Goal: Task Accomplishment & Management: Complete application form

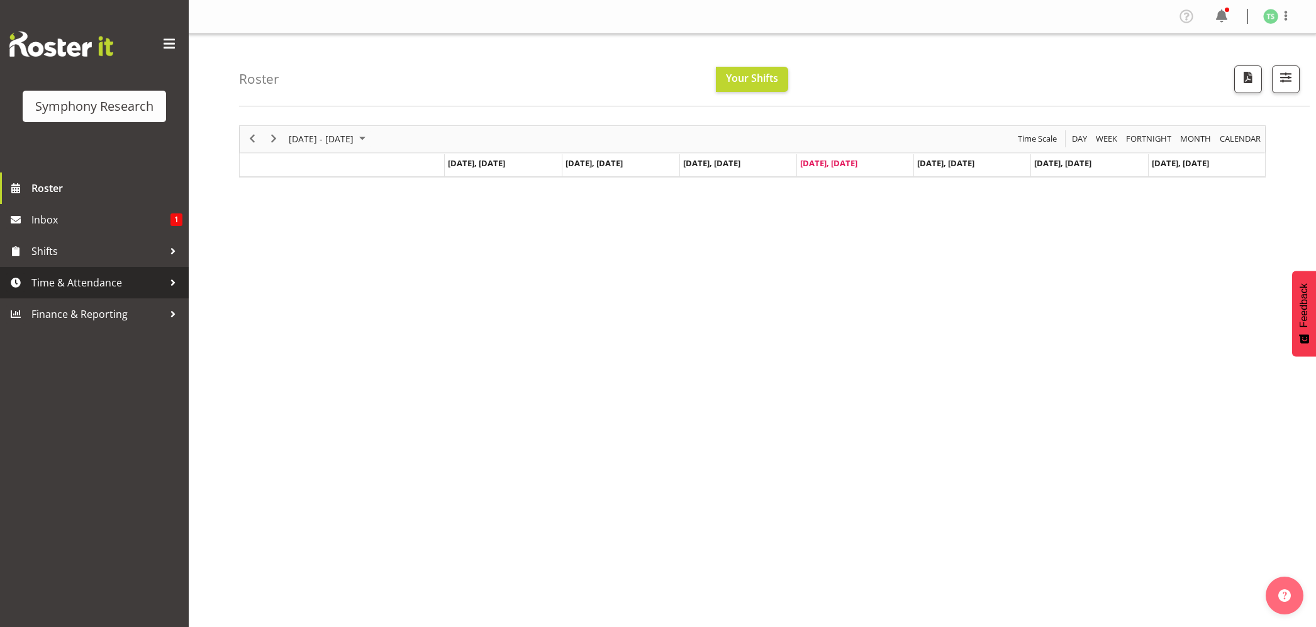
click at [70, 283] on span "Time & Attendance" at bounding box center [97, 282] width 132 height 19
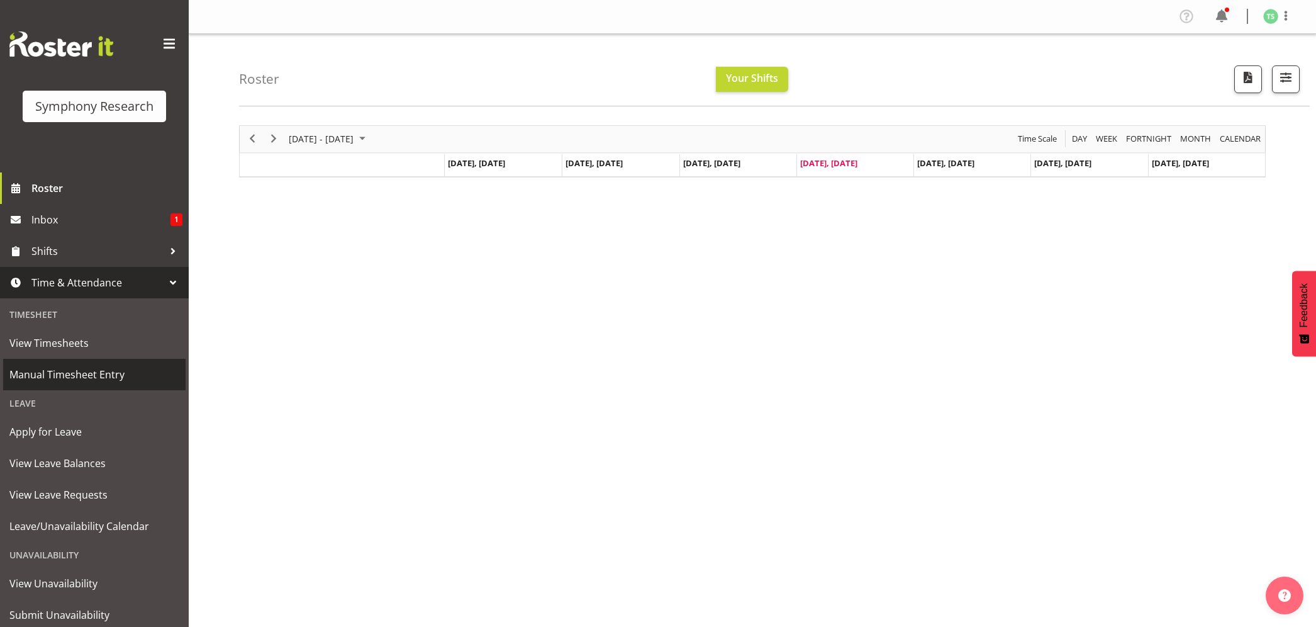
click at [82, 375] on span "Manual Timesheet Entry" at bounding box center [94, 374] width 170 height 19
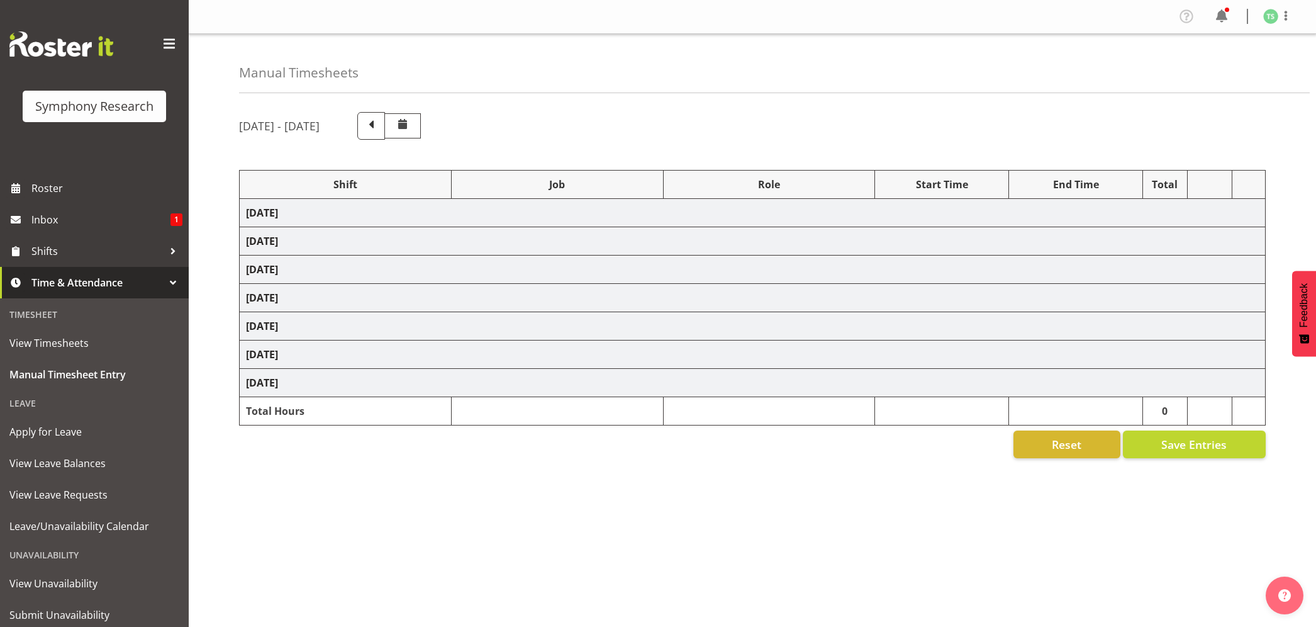
select select "26078"
select select "10587"
select select "47"
select select "26078"
select select "10587"
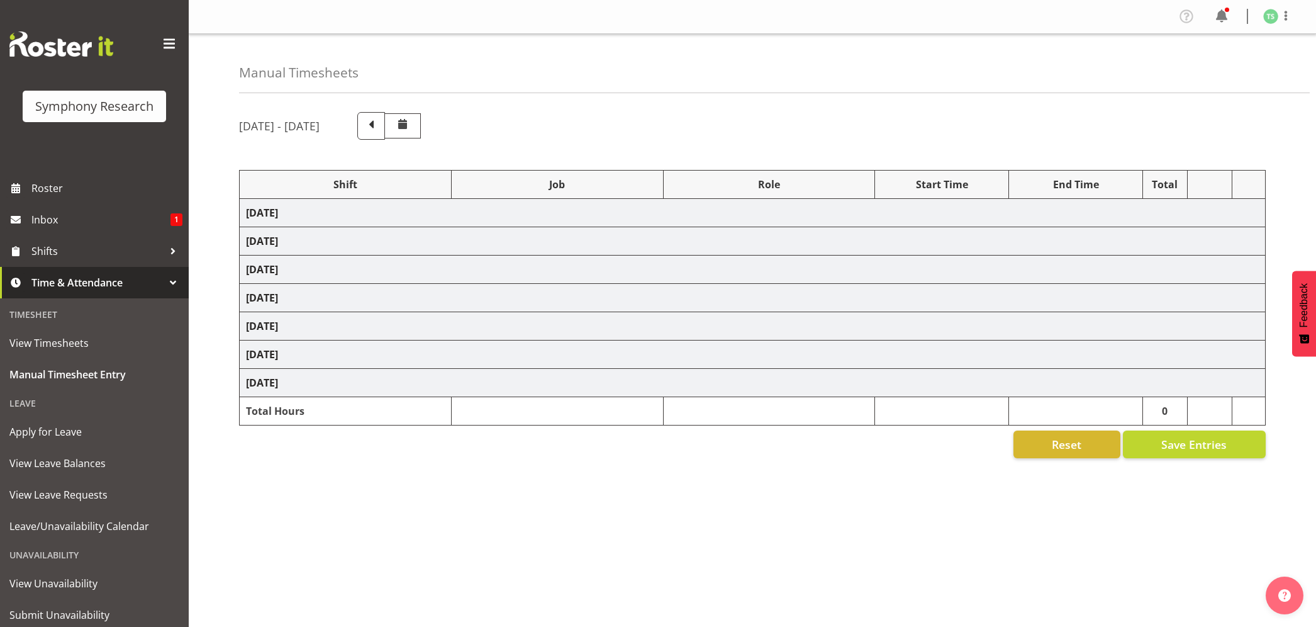
select select "47"
select select "48116"
select select "10587"
select select "47"
select select "56692"
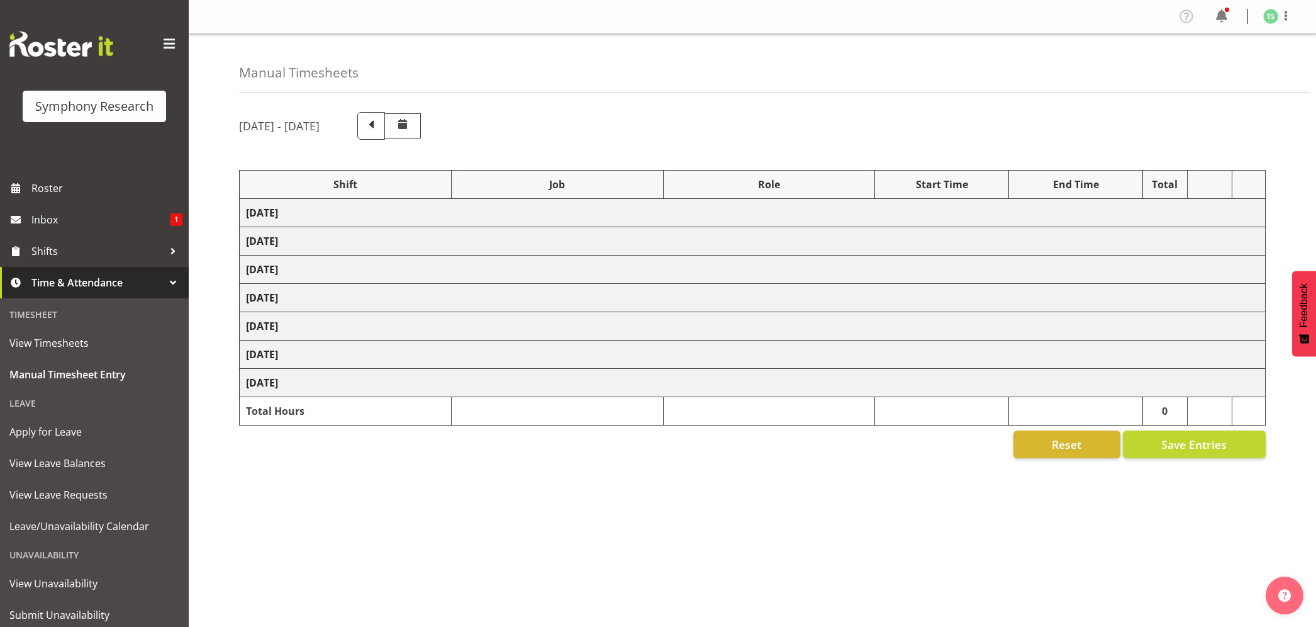
select select "10499"
select select "47"
select select "56692"
select select "10499"
select select "47"
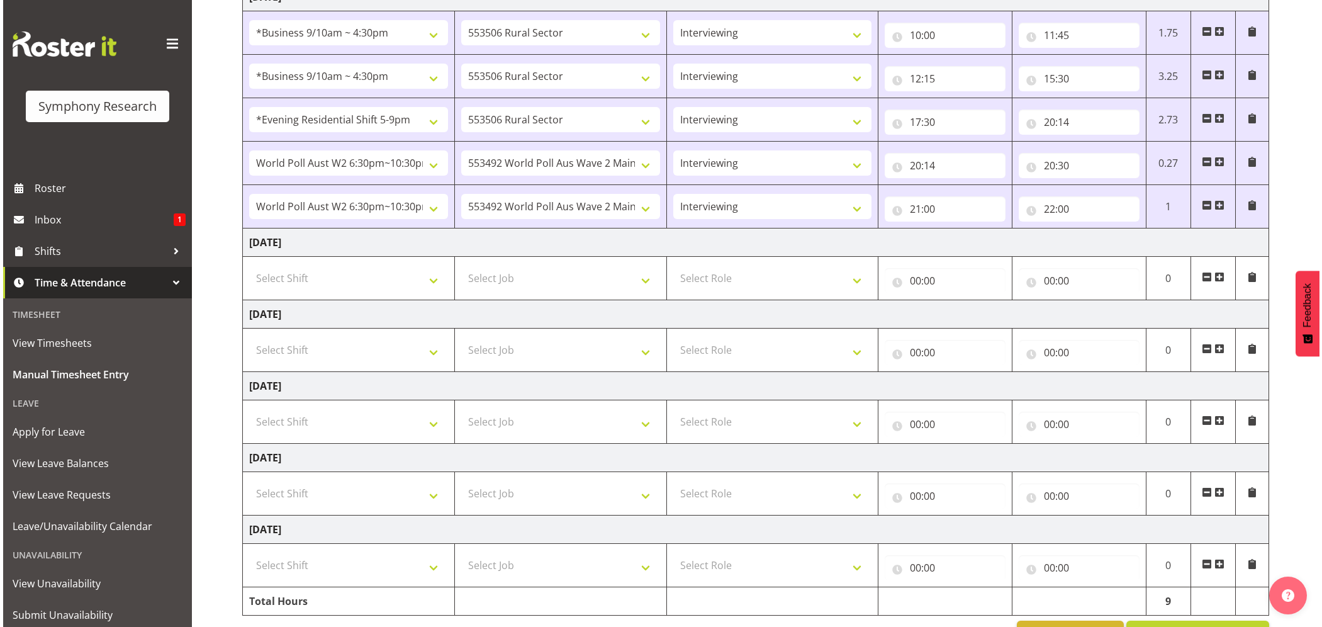
scroll to position [336, 0]
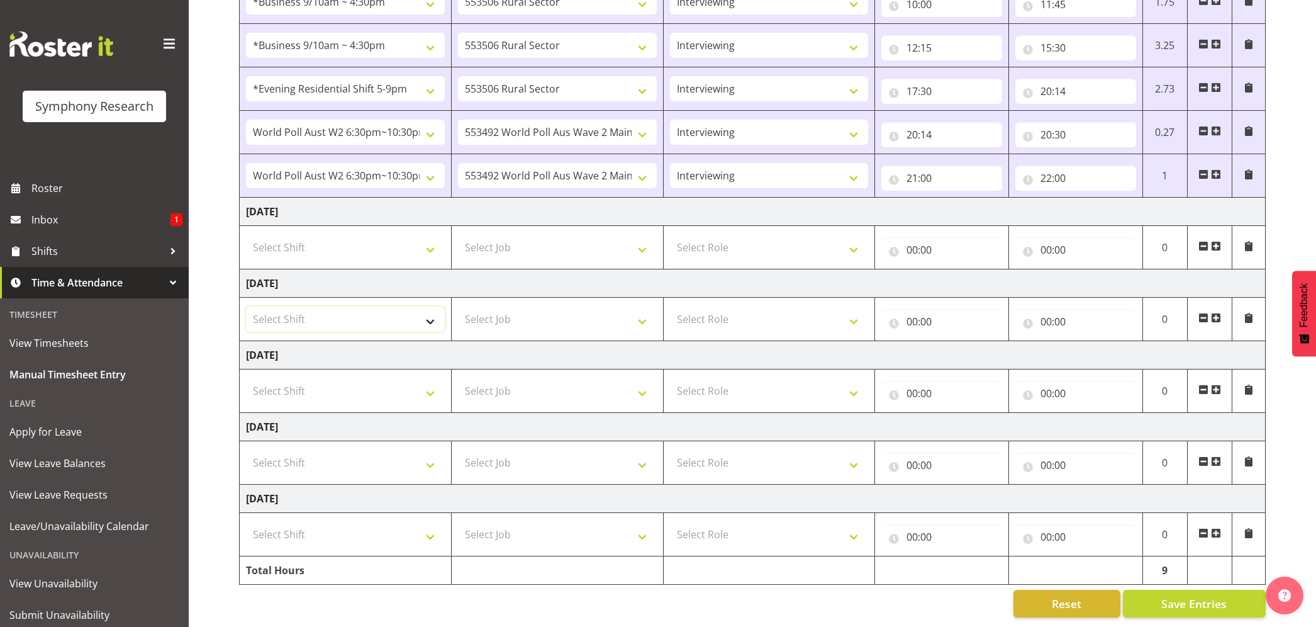
click at [433, 310] on select "Select Shift !!Weekend Residential (Roster IT Shift Label) *Business 9/10am ~ 4…" at bounding box center [345, 318] width 199 height 25
select select "26078"
click at [246, 306] on select "Select Shift !!Weekend Residential (Roster IT Shift Label) *Business 9/10am ~ 4…" at bounding box center [345, 318] width 199 height 25
click at [644, 313] on select "Select Job 550060 IF Admin 553492 World Poll Aus Wave 2 Main 2025 553493 World …" at bounding box center [557, 318] width 199 height 25
select select "10587"
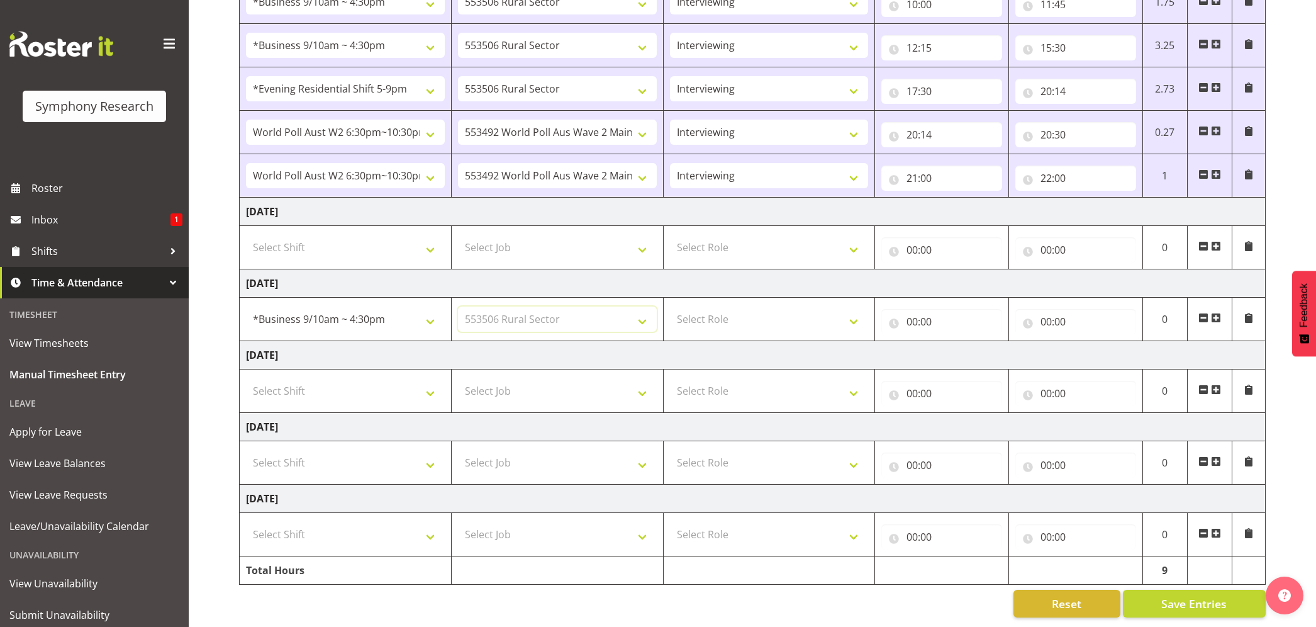
click at [458, 306] on select "Select Job 550060 IF Admin 553492 World Poll Aus Wave 2 Main 2025 553493 World …" at bounding box center [557, 318] width 199 height 25
click at [848, 306] on select "Select Role Briefing Interviewing" at bounding box center [769, 318] width 199 height 25
click at [812, 316] on select "Select Role Briefing Interviewing" at bounding box center [769, 318] width 199 height 25
click at [851, 306] on select "Select Role Briefing Interviewing" at bounding box center [769, 318] width 199 height 25
select select "297"
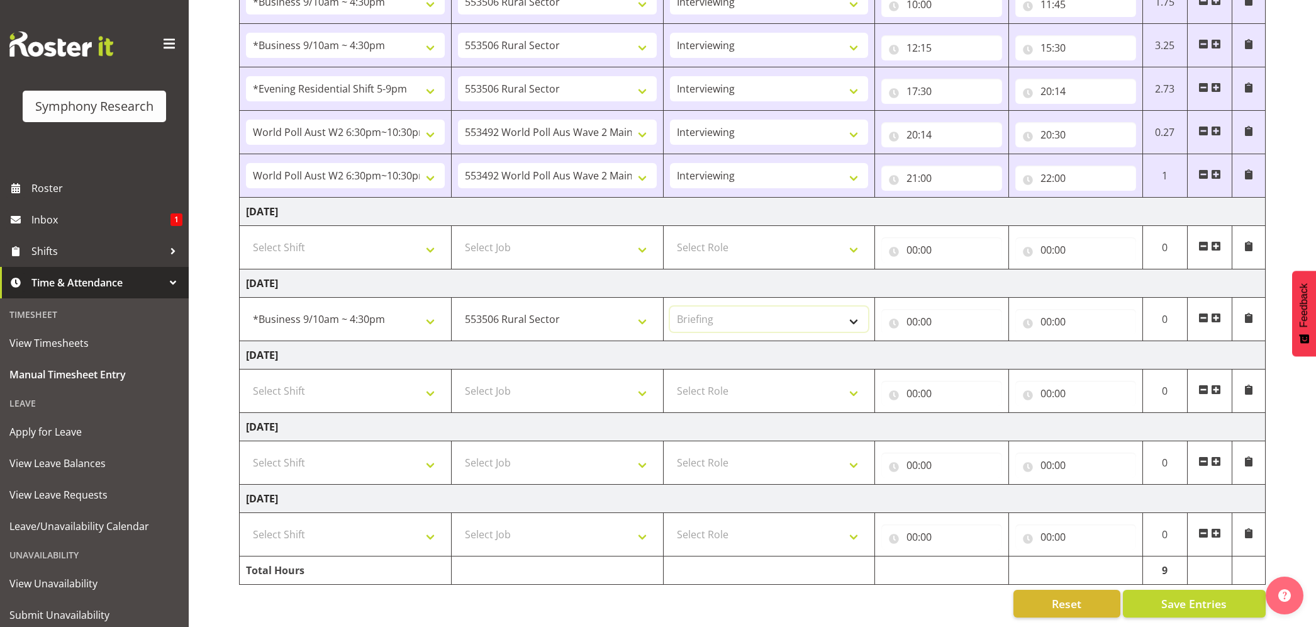
click at [670, 306] on select "Select Role Briefing Interviewing" at bounding box center [769, 318] width 199 height 25
click at [645, 306] on select "550060 IF Admin 553492 World Poll Aus Wave 2 Main 2025 553493 World Poll NZ Wav…" at bounding box center [557, 318] width 199 height 25
click at [640, 307] on select "550060 IF Admin 553492 World Poll Aus Wave 2 Main 2025 553493 World Poll NZ Wav…" at bounding box center [557, 318] width 199 height 25
select select "760"
click at [458, 306] on select "550060 IF Admin 553492 World Poll Aus Wave 2 Main 2025 553493 World Poll NZ Wav…" at bounding box center [557, 318] width 199 height 25
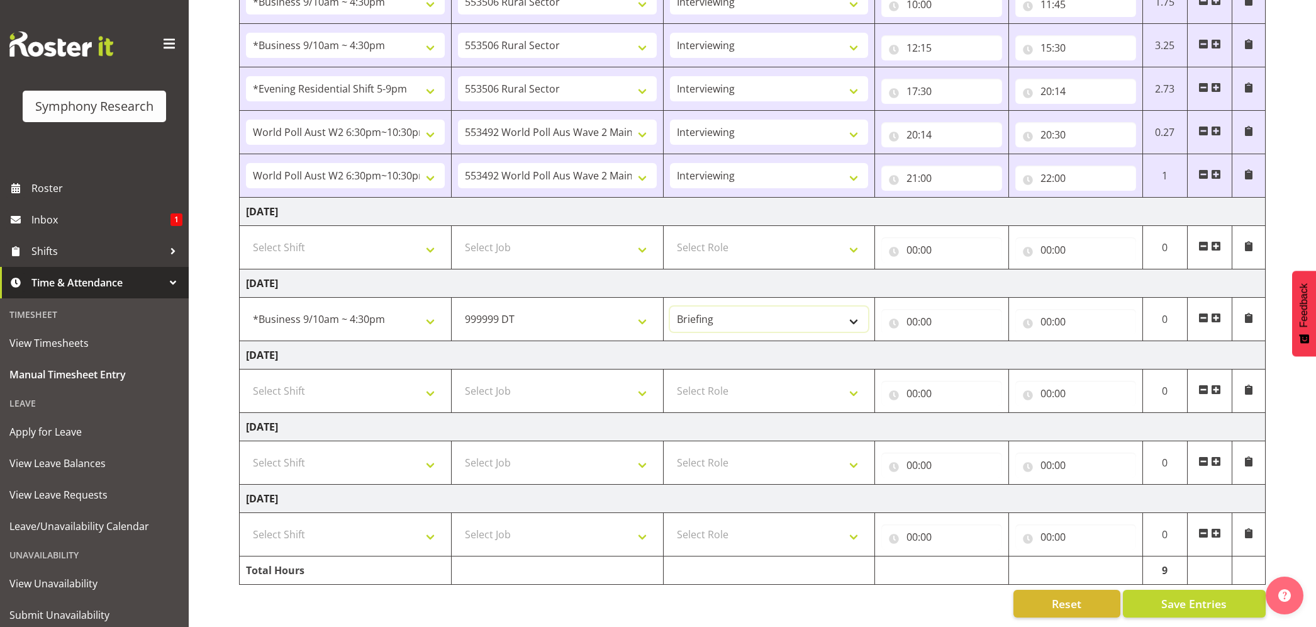
click at [859, 313] on select "Briefing Interviewing" at bounding box center [769, 318] width 199 height 25
click at [915, 309] on input "00:00" at bounding box center [941, 321] width 121 height 25
click at [964, 342] on select "00 01 02 03 04 05 06 07 08 09 10 11 12 13 14 15 16 17 18 19 20 21 22 23" at bounding box center [967, 354] width 28 height 25
select select "10"
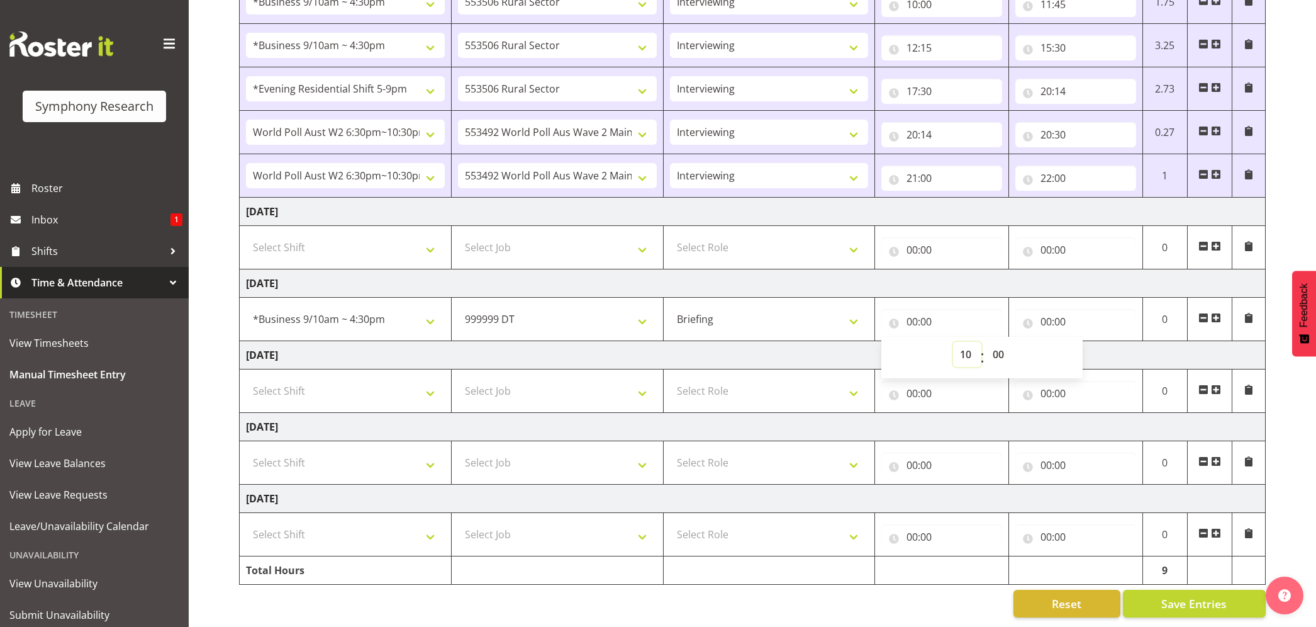
click at [953, 342] on select "00 01 02 03 04 05 06 07 08 09 10 11 12 13 14 15 16 17 18 19 20 21 22 23" at bounding box center [967, 354] width 28 height 25
type input "10:00"
click at [1043, 309] on input "00:00" at bounding box center [1075, 321] width 121 height 25
click at [1095, 342] on select "00 01 02 03 04 05 06 07 08 09 10 11 12 13 14 15 16 17 18 19 20 21 22 23" at bounding box center [1101, 354] width 28 height 25
select select "10"
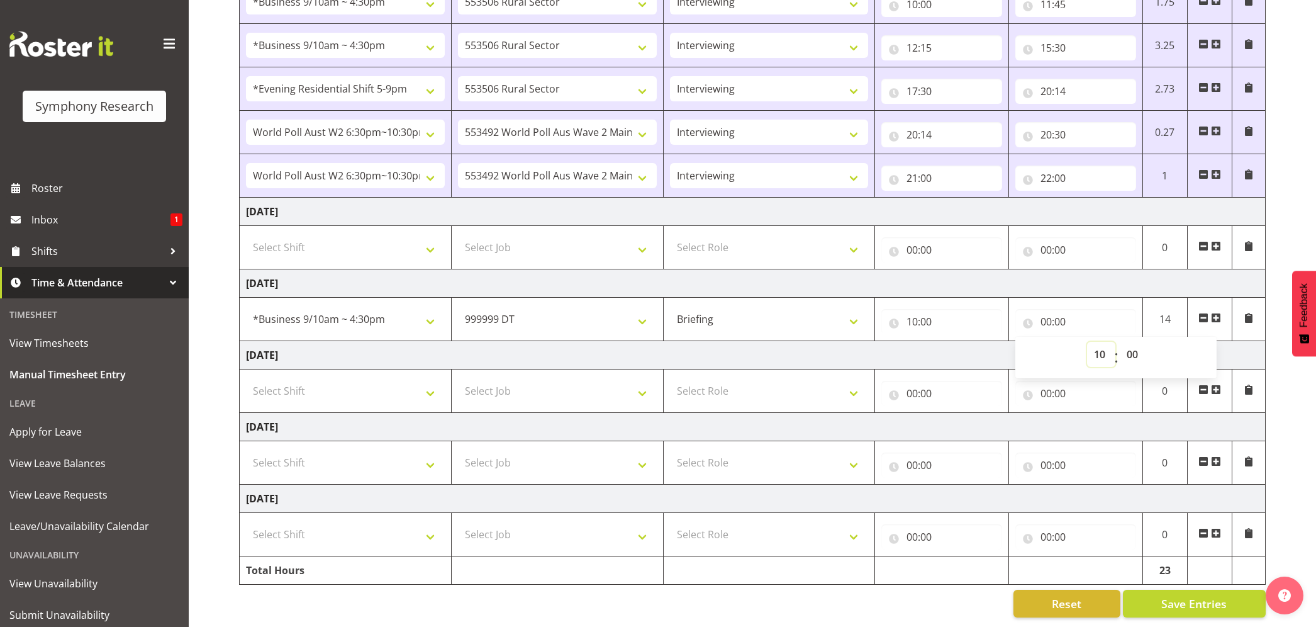
click at [1087, 342] on select "00 01 02 03 04 05 06 07 08 09 10 11 12 13 14 15 16 17 18 19 20 21 22 23" at bounding box center [1101, 354] width 28 height 25
type input "10:00"
click at [1057, 309] on input "10:00" at bounding box center [1075, 321] width 121 height 25
click at [1134, 342] on select "00 01 02 03 04 05 06 07 08 09 10 11 12 13 14 15 16 17 18 19 20 21 22 23 24 25 2…" at bounding box center [1134, 354] width 28 height 25
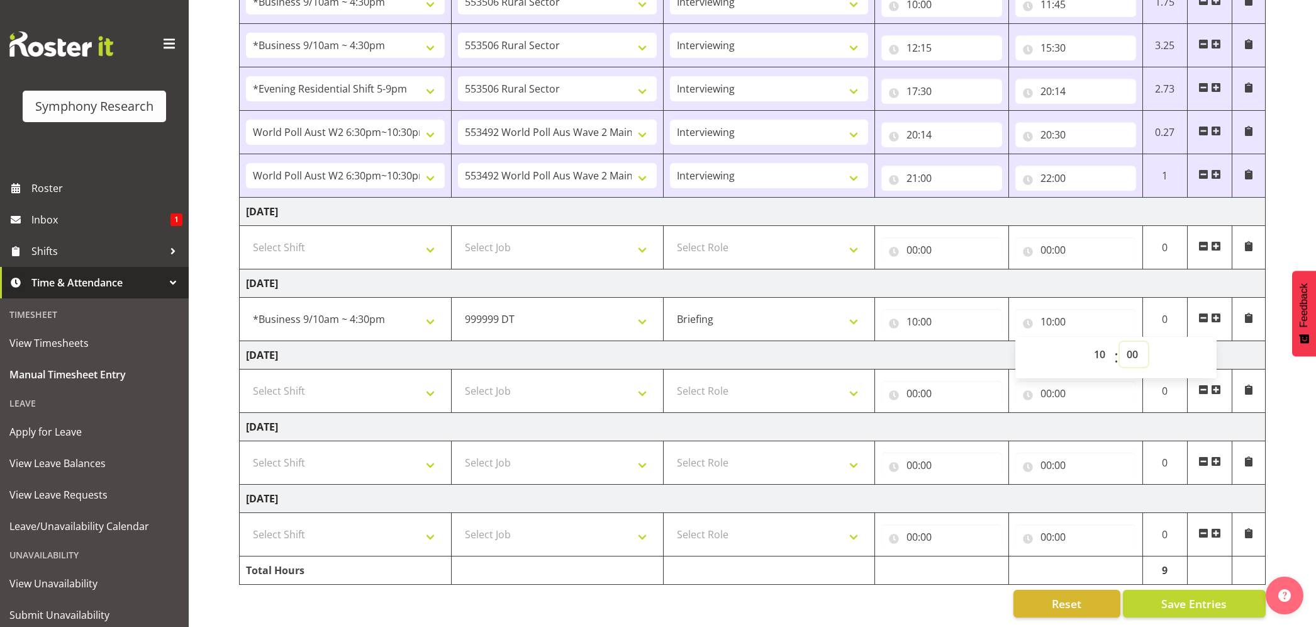
select select "48"
click at [1120, 342] on select "00 01 02 03 04 05 06 07 08 09 10 11 12 13 14 15 16 17 18 19 20 21 22 23 24 25 2…" at bounding box center [1134, 354] width 28 height 25
type input "10:48"
click at [856, 308] on select "Briefing Interviewing" at bounding box center [769, 318] width 199 height 25
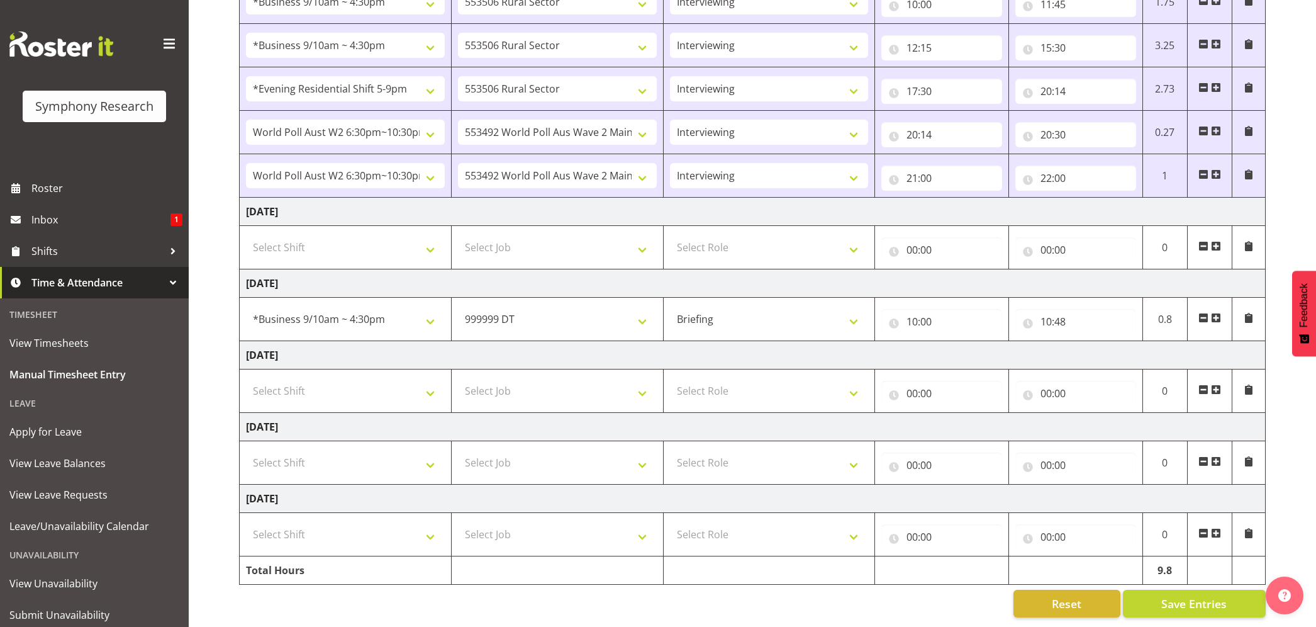
click at [1214, 313] on span at bounding box center [1216, 318] width 10 height 10
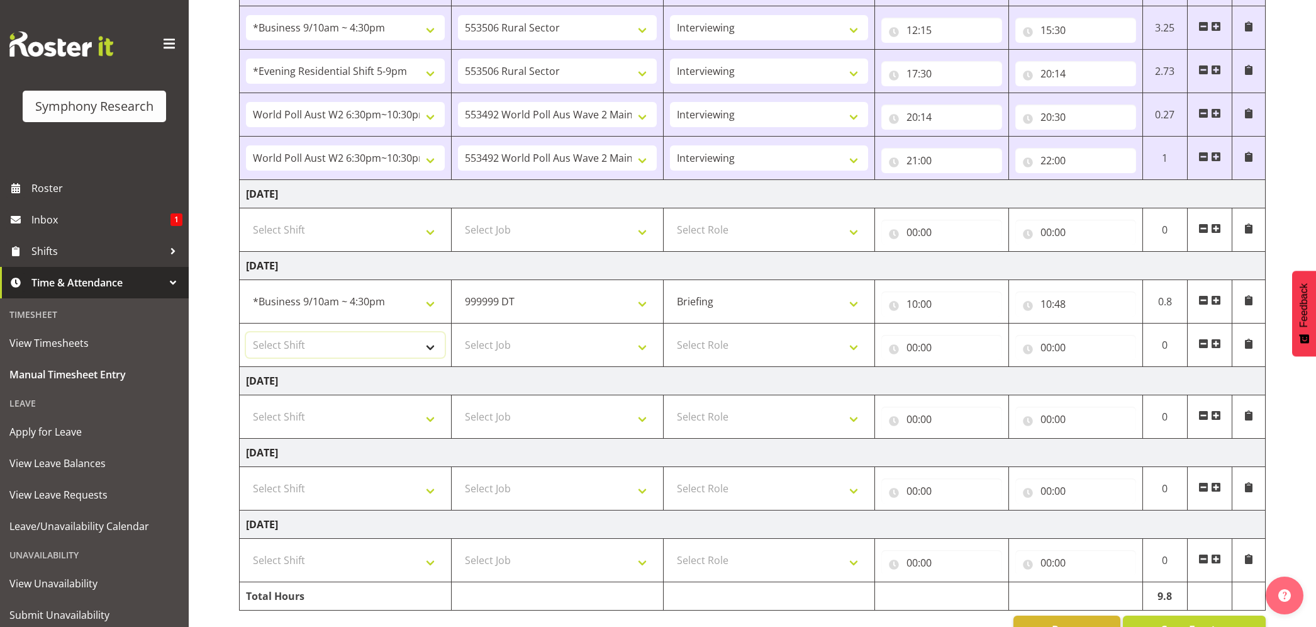
click at [439, 355] on select "Select Shift !!Weekend Residential (Roster IT Shift Label) *Business 9/10am ~ 4…" at bounding box center [345, 344] width 199 height 25
select select "26078"
click at [246, 335] on select "Select Shift !!Weekend Residential (Roster IT Shift Label) *Business 9/10am ~ 4…" at bounding box center [345, 344] width 199 height 25
click at [638, 353] on select "Select Job 550060 IF Admin 553492 World Poll Aus Wave 2 Main 2025 553493 World …" at bounding box center [557, 344] width 199 height 25
select select "10587"
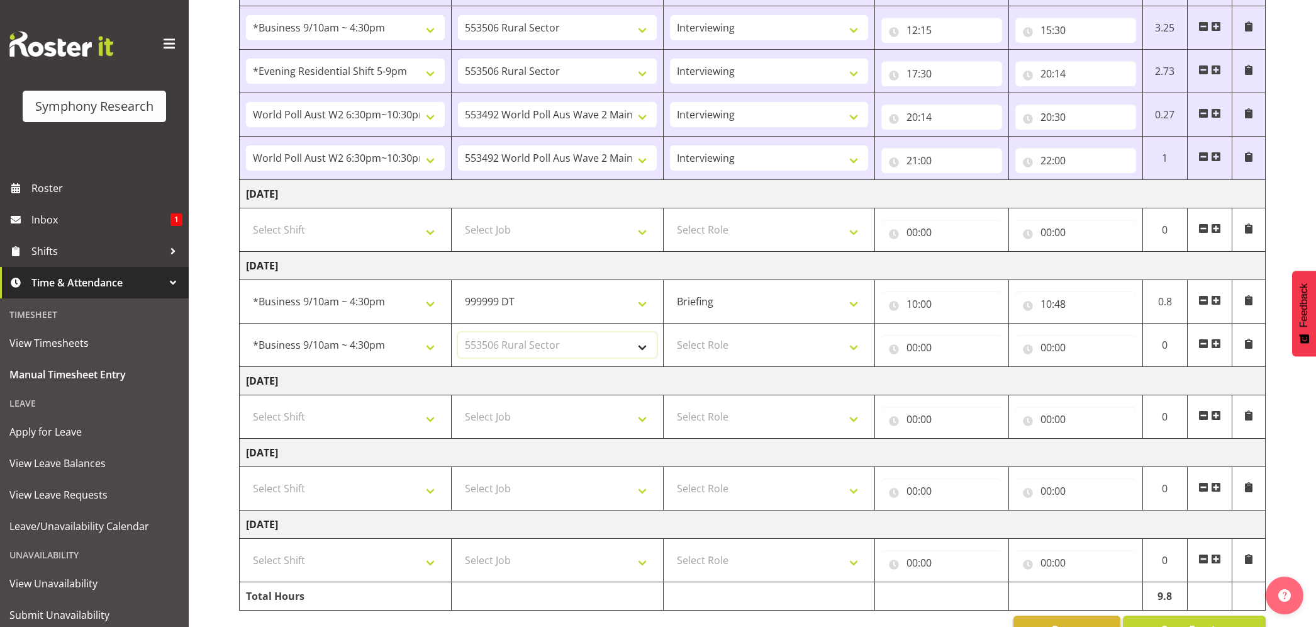
click at [458, 335] on select "Select Job 550060 IF Admin 553492 World Poll Aus Wave 2 Main 2025 553493 World …" at bounding box center [557, 344] width 199 height 25
click at [853, 352] on select "Select Role Briefing Interviewing" at bounding box center [769, 344] width 199 height 25
select select "47"
click at [670, 335] on select "Select Role Briefing Interviewing" at bounding box center [769, 344] width 199 height 25
click at [912, 352] on input "00:00" at bounding box center [941, 347] width 121 height 25
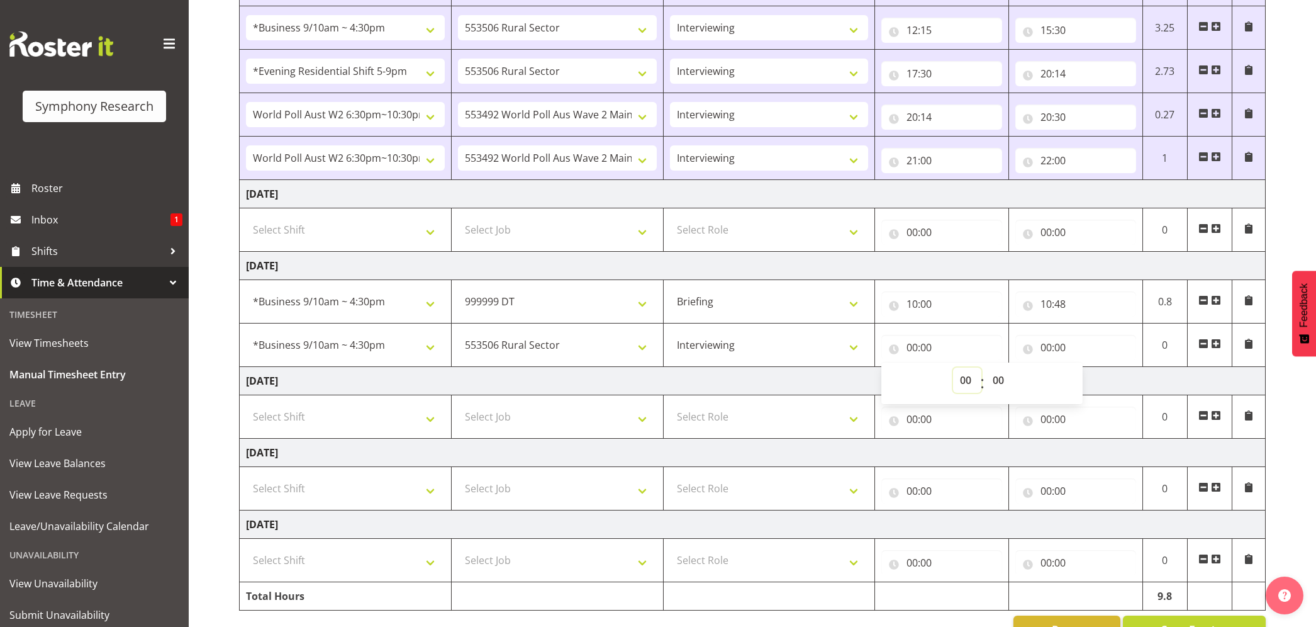
click at [965, 385] on select "00 01 02 03 04 05 06 07 08 09 10 11 12 13 14 15 16 17 18 19 20 21 22 23" at bounding box center [967, 379] width 28 height 25
select select "10"
click at [953, 371] on select "00 01 02 03 04 05 06 07 08 09 10 11 12 13 14 15 16 17 18 19 20 21 22 23" at bounding box center [967, 379] width 28 height 25
type input "10:00"
click at [922, 352] on input "10:00" at bounding box center [941, 347] width 121 height 25
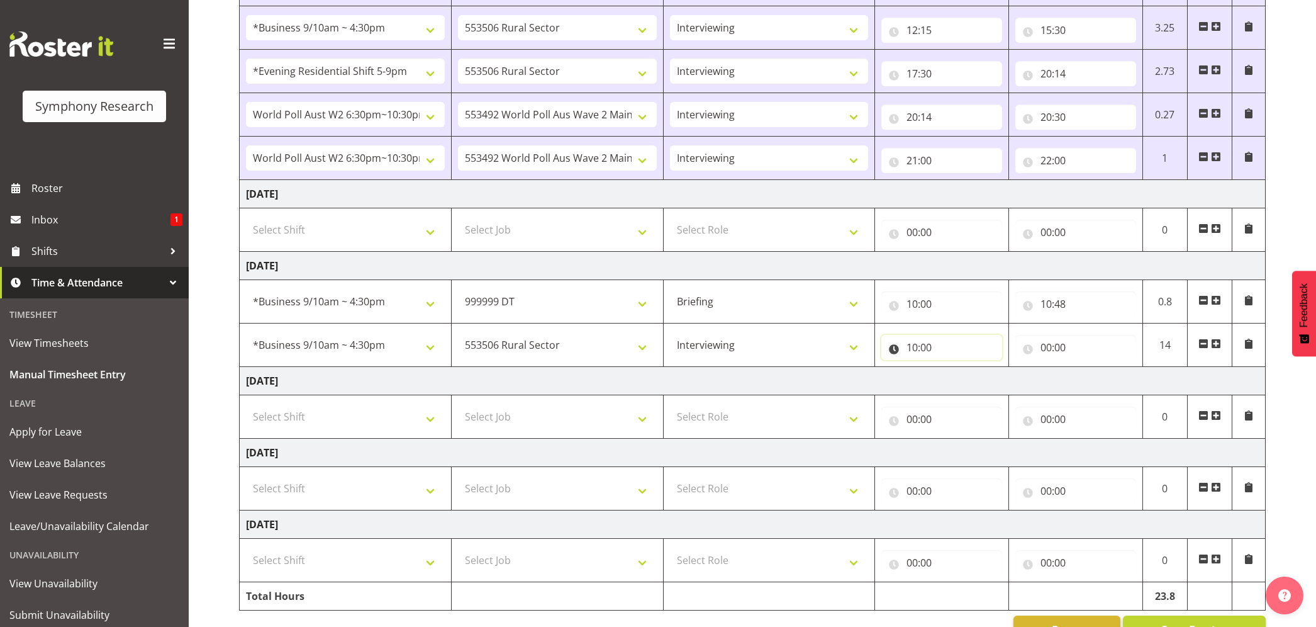
click at [922, 352] on input "10:00" at bounding box center [941, 347] width 121 height 25
click at [995, 374] on select "00 01 02 03 04 05 06 07 08 09 10 11 12 13 14 15 16 17 18 19 20 21 22 23 24 25 2…" at bounding box center [1000, 379] width 28 height 25
select select "48"
click at [986, 371] on select "00 01 02 03 04 05 06 07 08 09 10 11 12 13 14 15 16 17 18 19 20 21 22 23 24 25 2…" at bounding box center [1000, 379] width 28 height 25
type input "10:48"
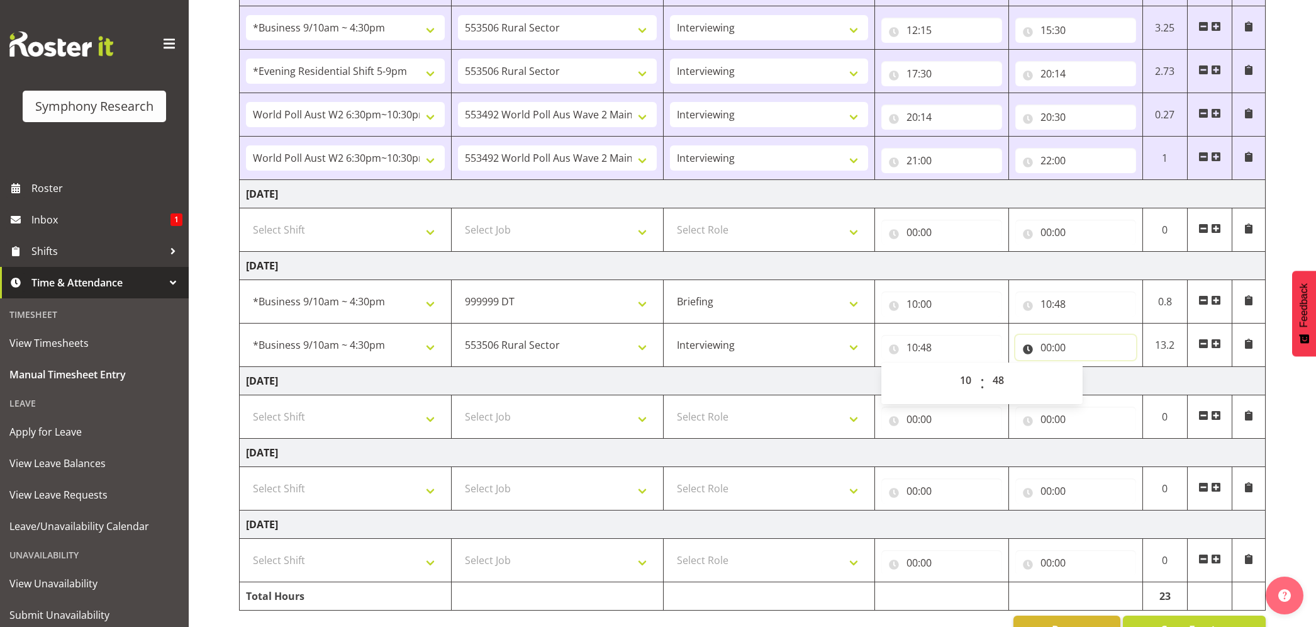
click at [1050, 349] on input "00:00" at bounding box center [1075, 347] width 121 height 25
click at [1100, 376] on select "00 01 02 03 04 05 06 07 08 09 10 11 12 13 14 15 16 17 18 19 20 21 22 23" at bounding box center [1101, 379] width 28 height 25
select select "11"
click at [1087, 371] on select "00 01 02 03 04 05 06 07 08 09 10 11 12 13 14 15 16 17 18 19 20 21 22 23" at bounding box center [1101, 379] width 28 height 25
type input "11:00"
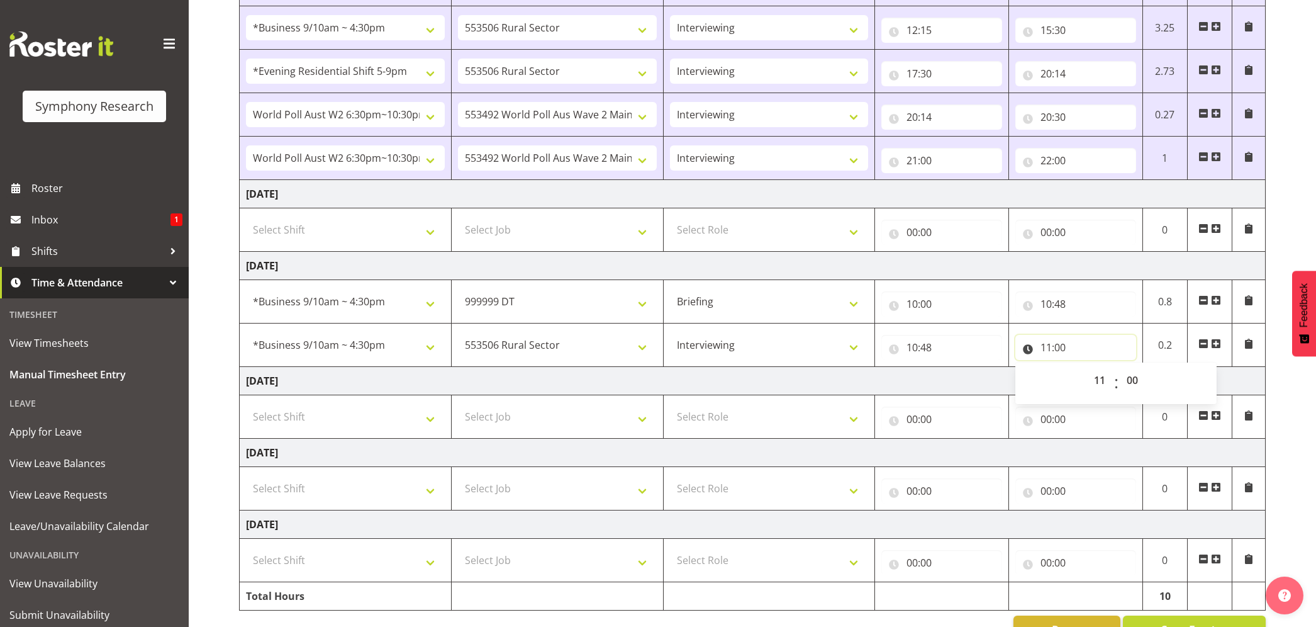
click at [1063, 350] on input "11:00" at bounding box center [1075, 347] width 121 height 25
click at [1135, 383] on select "00 01 02 03 04 05 06 07 08 09 10 11 12 13 14 15 16 17 18 19 20 21 22 23 24 25 2…" at bounding box center [1134, 379] width 28 height 25
select select "32"
click at [1120, 371] on select "00 01 02 03 04 05 06 07 08 09 10 11 12 13 14 15 16 17 18 19 20 21 22 23 24 25 2…" at bounding box center [1134, 379] width 28 height 25
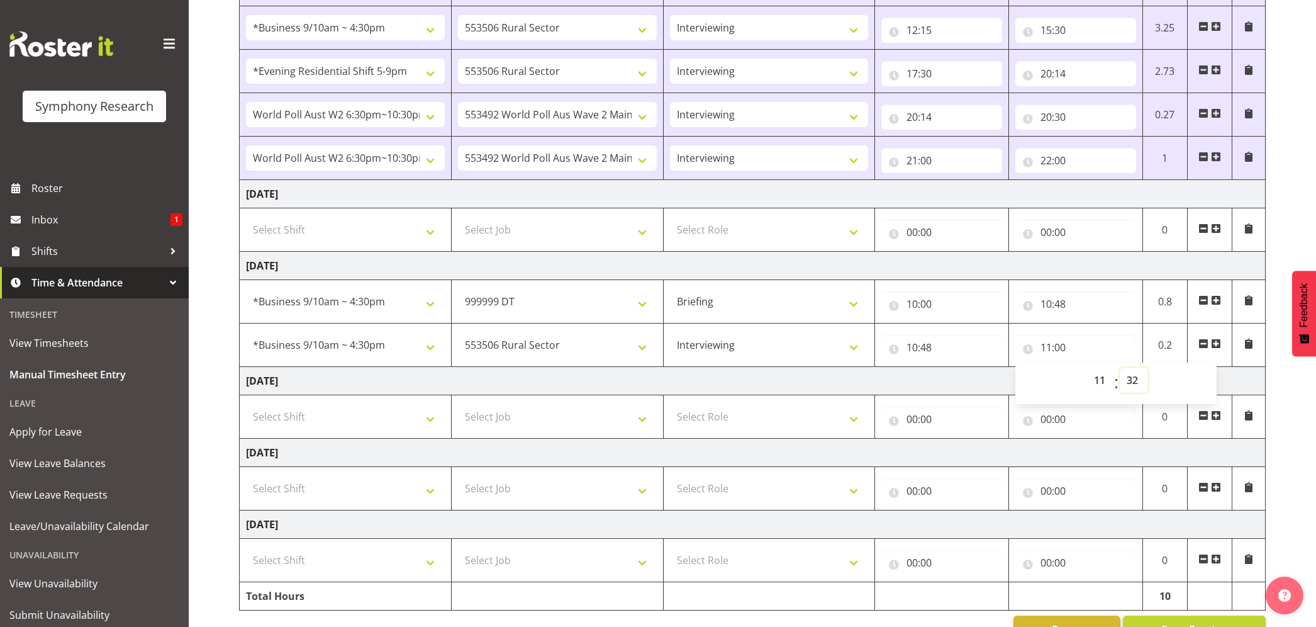
type input "11:32"
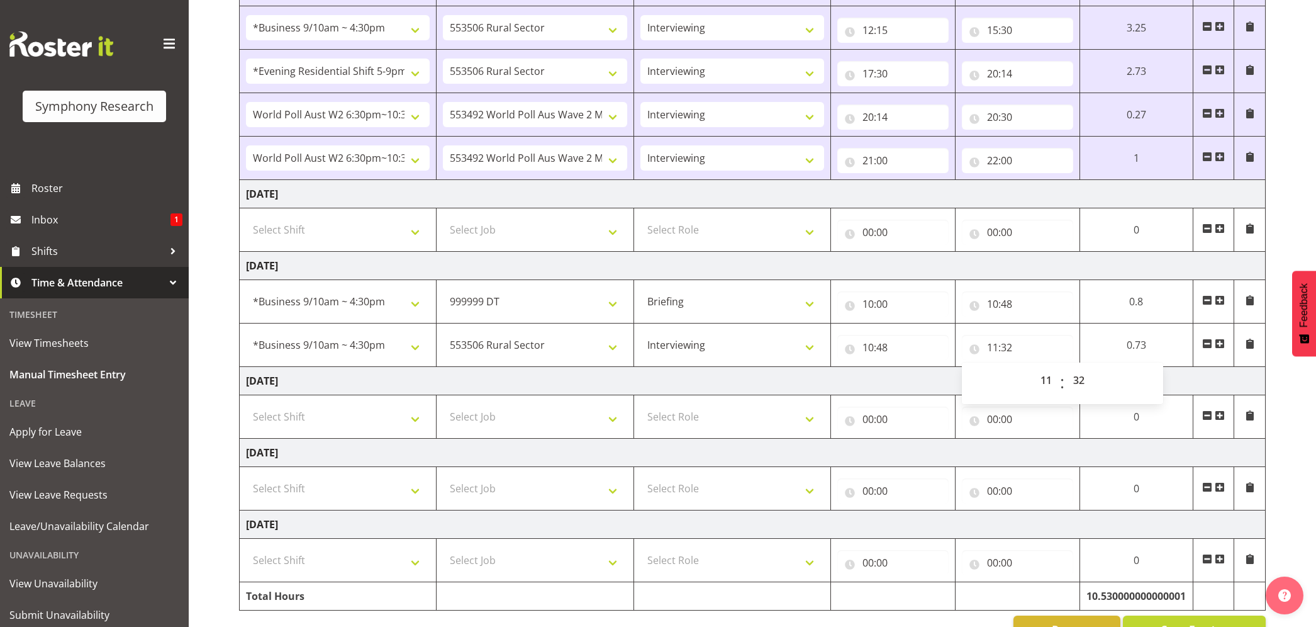
click at [1218, 343] on span at bounding box center [1220, 343] width 10 height 10
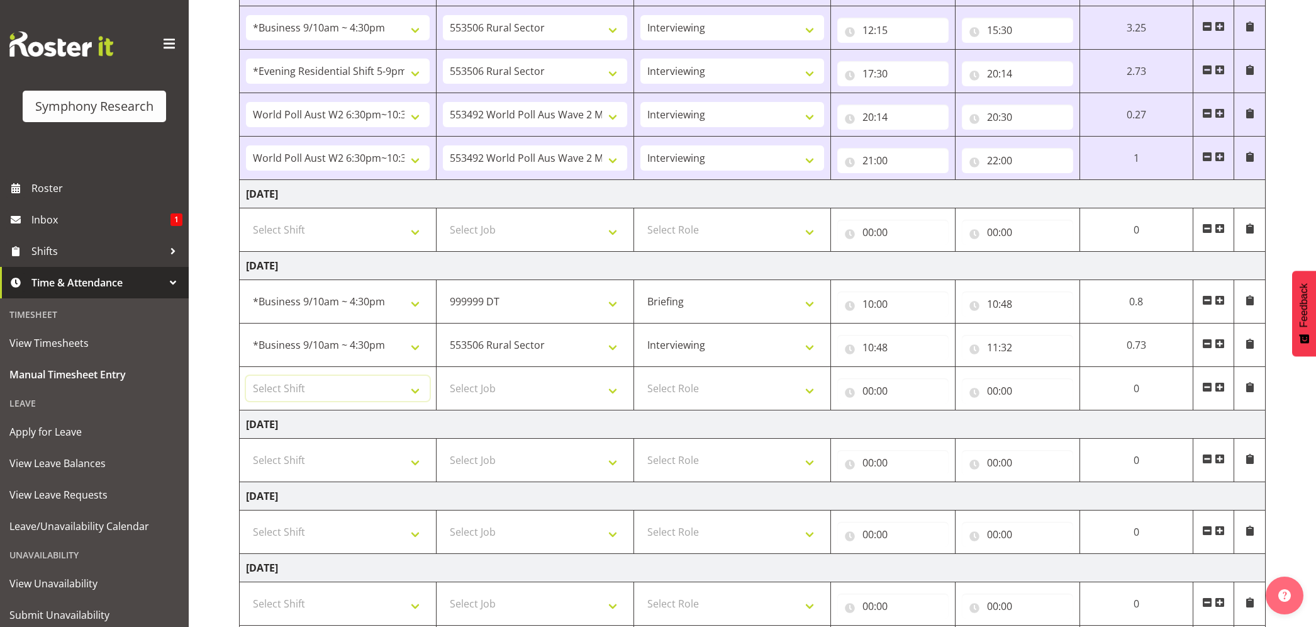
drag, startPoint x: 421, startPoint y: 398, endPoint x: 440, endPoint y: 403, distance: 20.1
click at [423, 398] on select "Select Shift !!Weekend Residential (Roster IT Shift Label) *Business 9/10am ~ 4…" at bounding box center [338, 388] width 184 height 25
select select "26078"
click at [246, 379] on select "Select Shift !!Weekend Residential (Roster IT Shift Label) *Business 9/10am ~ 4…" at bounding box center [338, 388] width 184 height 25
click at [614, 401] on select "Select Job 550060 IF Admin 553492 World Poll Aus Wave 2 Main 2025 553493 World …" at bounding box center [535, 388] width 184 height 25
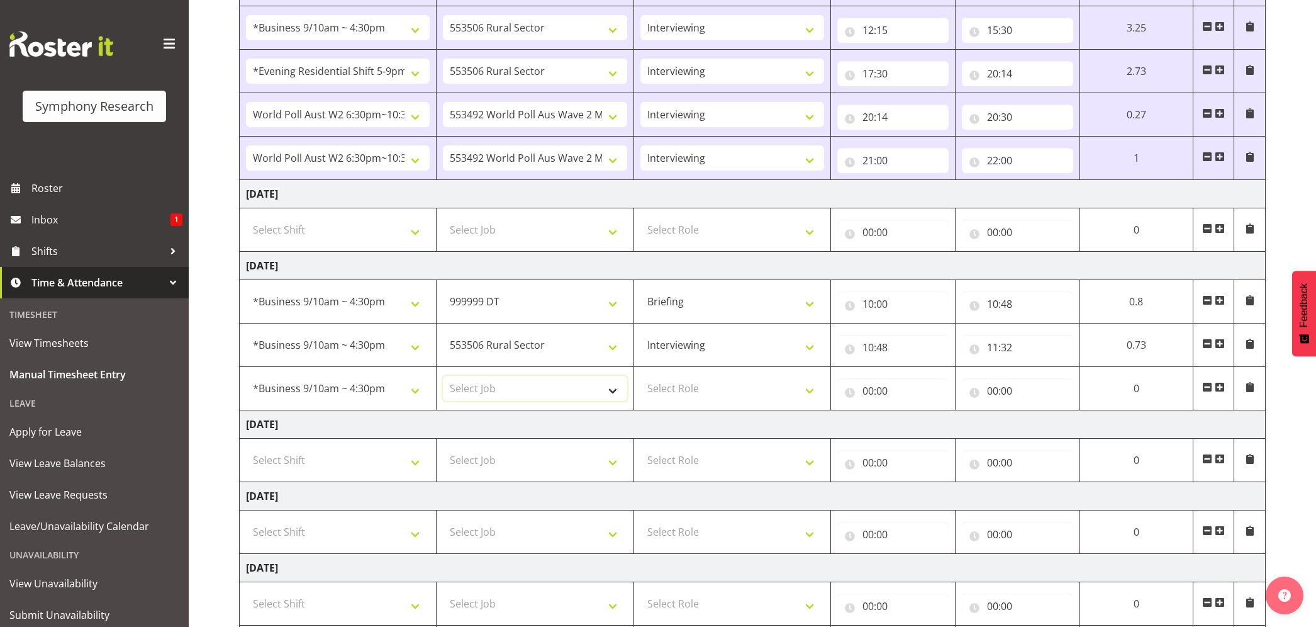
select select "10587"
click at [443, 379] on select "Select Job 550060 IF Admin 553492 World Poll Aus Wave 2 Main 2025 553493 World …" at bounding box center [535, 388] width 184 height 25
click at [812, 395] on select "Select Role Briefing Interviewing" at bounding box center [732, 388] width 184 height 25
click at [612, 400] on select "550060 IF Admin 553492 World Poll Aus Wave 2 Main 2025 553493 World Poll NZ Wav…" at bounding box center [535, 388] width 184 height 25
click at [805, 391] on select "Select Role Briefing Interviewing" at bounding box center [732, 388] width 184 height 25
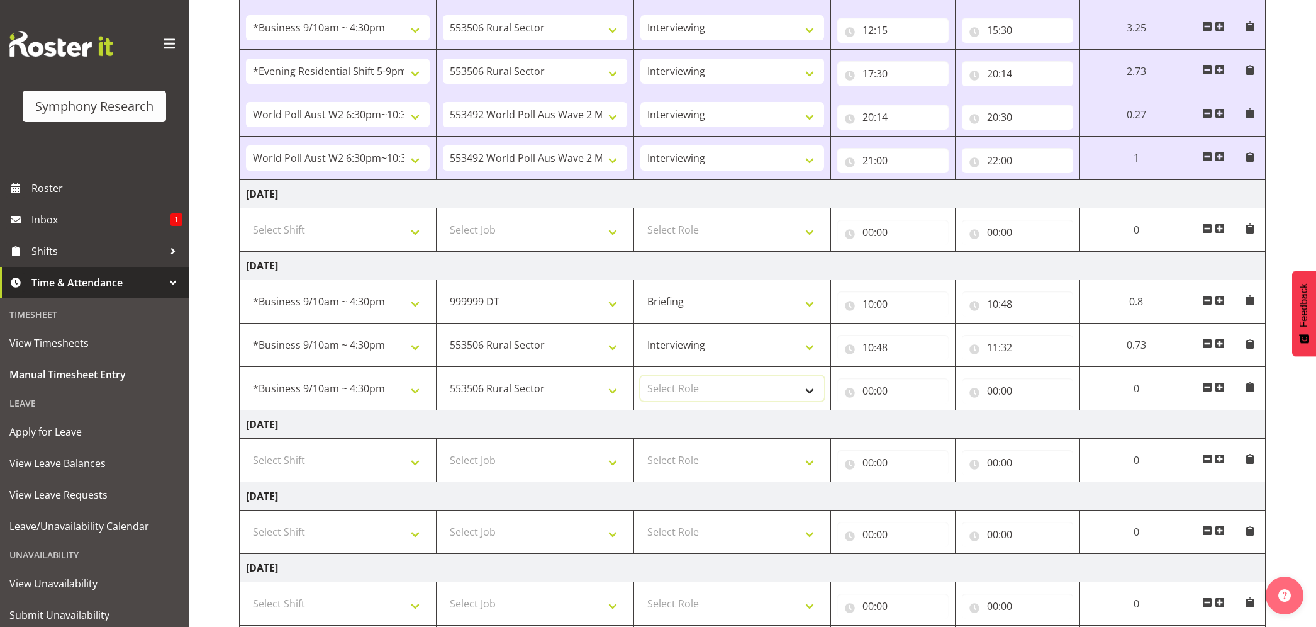
select select "297"
click at [640, 379] on select "Select Role Briefing Interviewing" at bounding box center [732, 388] width 184 height 25
click at [871, 398] on input "00:00" at bounding box center [892, 390] width 111 height 25
click at [920, 432] on select "00 01 02 03 04 05 06 07 08 09 10 11 12 13 14 15 16 17 18 19 20 21 22 23" at bounding box center [923, 423] width 28 height 25
select select "11"
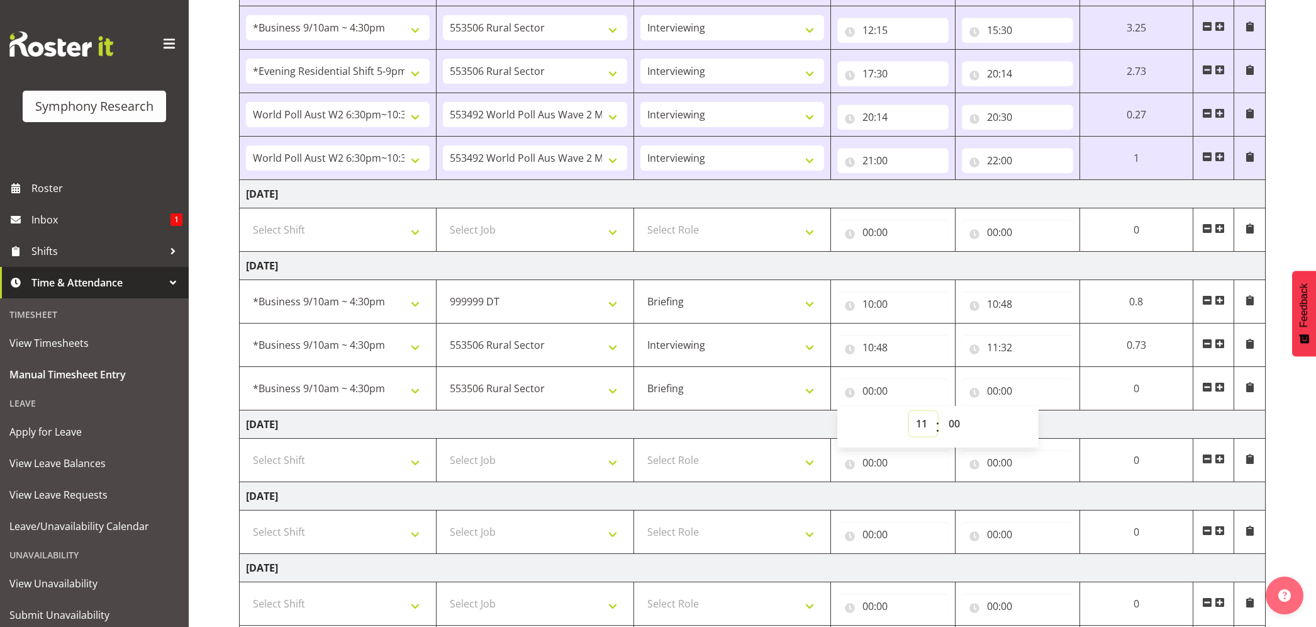
click at [937, 414] on select "00 01 02 03 04 05 06 07 08 09 10 11 12 13 14 15 16 17 18 19 20 21 22 23" at bounding box center [923, 423] width 28 height 25
type input "11:00"
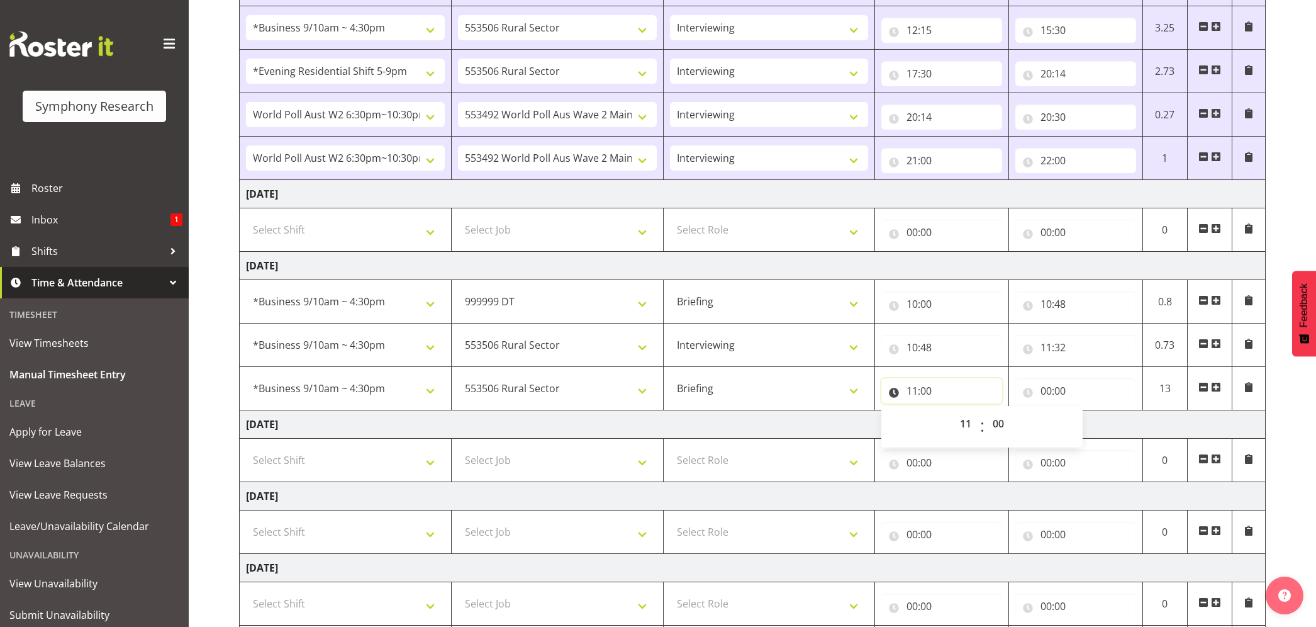
click at [924, 393] on input "11:00" at bounding box center [941, 390] width 121 height 25
click at [999, 420] on select "00 01 02 03 04 05 06 07 08 09 10 11 12 13 14 15 16 17 18 19 20 21 22 23 24 25 2…" at bounding box center [1000, 423] width 28 height 25
select select "32"
click at [986, 414] on select "00 01 02 03 04 05 06 07 08 09 10 11 12 13 14 15 16 17 18 19 20 21 22 23 24 25 2…" at bounding box center [1000, 423] width 28 height 25
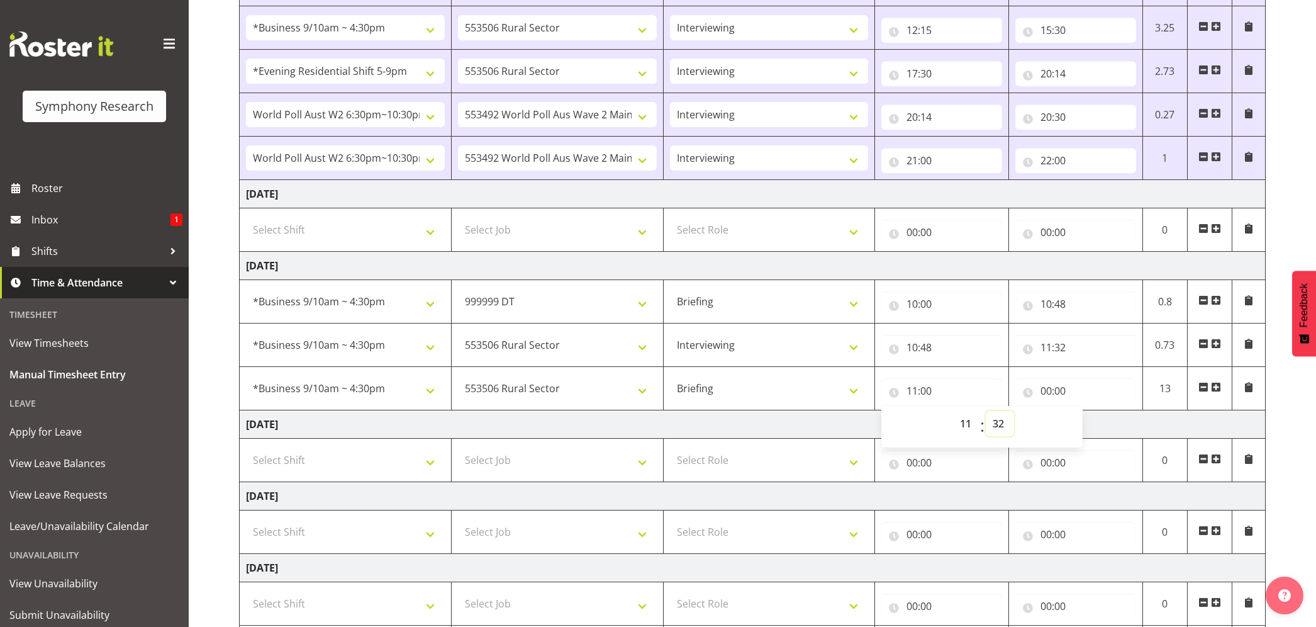
type input "11:32"
click at [1044, 396] on input "00:00" at bounding box center [1075, 390] width 121 height 25
click at [1108, 428] on select "00 01 02 03 04 05 06 07 08 09 10 11 12 13 14 15 16 17 18 19 20 21 22 23" at bounding box center [1101, 423] width 28 height 25
click at [645, 396] on select "550060 IF Admin 553492 World Poll Aus Wave 2 Main 2025 553493 World Poll NZ Wav…" at bounding box center [557, 388] width 199 height 25
click at [605, 379] on select "550060 IF Admin 553492 World Poll Aus Wave 2 Main 2025 553493 World Poll NZ Wav…" at bounding box center [557, 388] width 199 height 25
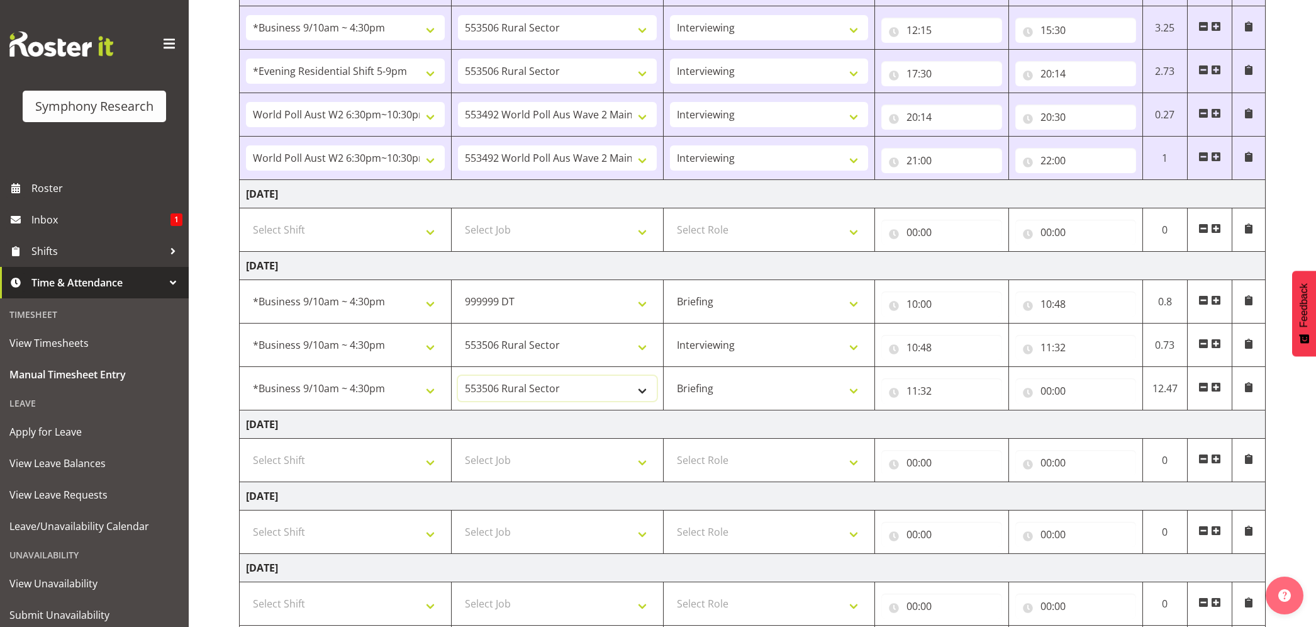
click at [640, 394] on select "550060 IF Admin 553492 World Poll Aus Wave 2 Main 2025 553493 World Poll NZ Wav…" at bounding box center [557, 388] width 199 height 25
select select "760"
click at [458, 379] on select "550060 IF Admin 553492 World Poll Aus Wave 2 Main 2025 553493 World Poll NZ Wav…" at bounding box center [557, 388] width 199 height 25
click at [1048, 393] on input "00:00" at bounding box center [1075, 390] width 121 height 25
click at [1100, 422] on select "00 01 02 03 04 05 06 07 08 09 10 11 12 13 14 15 16 17 18 19 20 21 22 23" at bounding box center [1101, 423] width 28 height 25
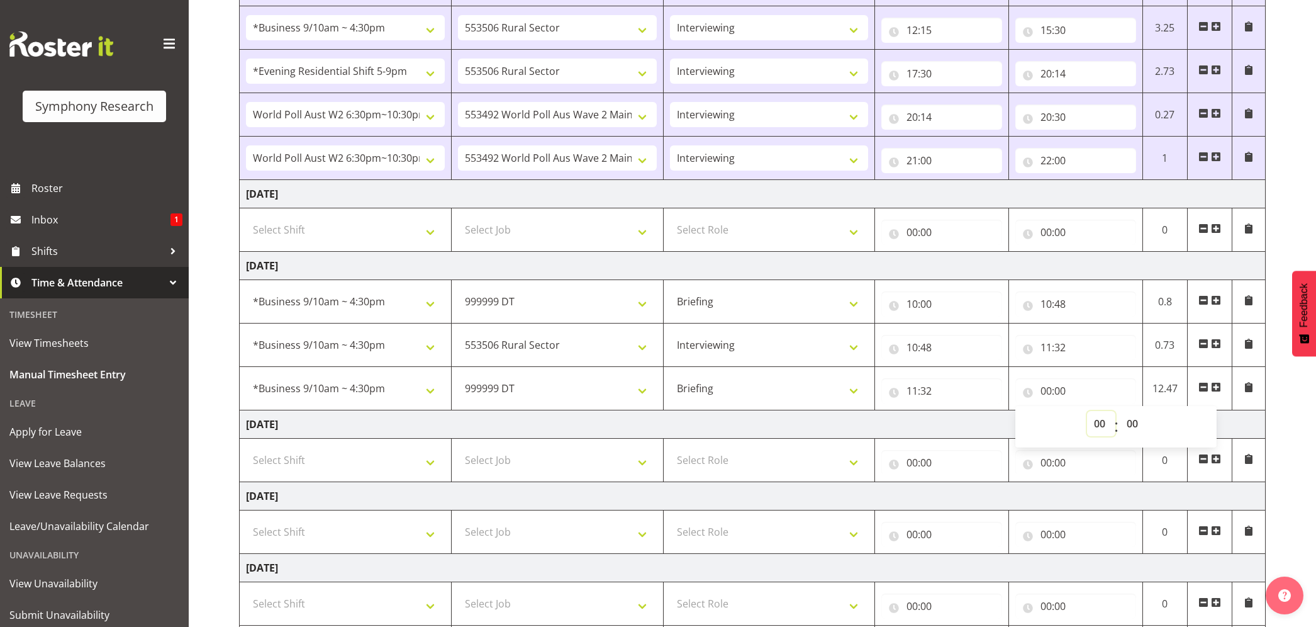
select select "11"
click at [1087, 414] on select "00 01 02 03 04 05 06 07 08 09 10 11 12 13 14 15 16 17 18 19 20 21 22 23" at bounding box center [1101, 423] width 28 height 25
type input "11:00"
click at [1060, 394] on input "11:00" at bounding box center [1075, 390] width 121 height 25
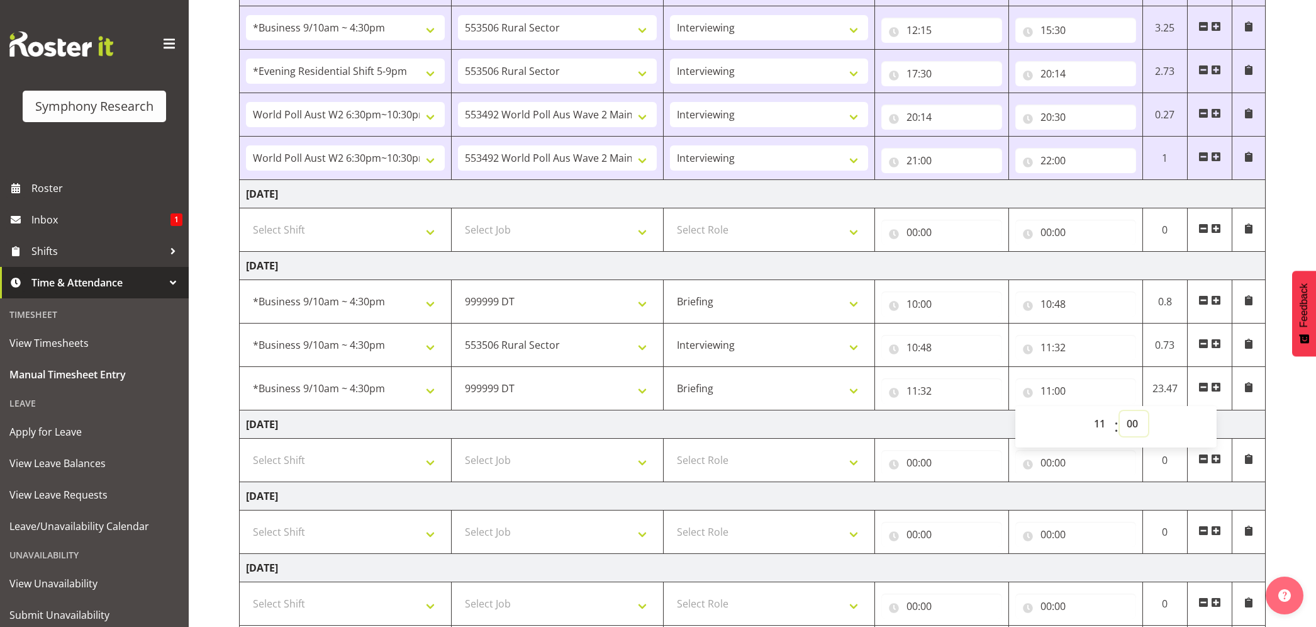
click at [1131, 420] on select "00 01 02 03 04 05 06 07 08 09 10 11 12 13 14 15 16 17 18 19 20 21 22 23 24 25 2…" at bounding box center [1134, 423] width 28 height 25
select select "38"
click at [1120, 414] on select "00 01 02 03 04 05 06 07 08 09 10 11 12 13 14 15 16 17 18 19 20 21 22 23 24 25 2…" at bounding box center [1134, 423] width 28 height 25
type input "11:38"
click at [650, 391] on select "550060 IF Admin 553492 World Poll Aus Wave 2 Main 2025 553493 World Poll NZ Wav…" at bounding box center [557, 388] width 199 height 25
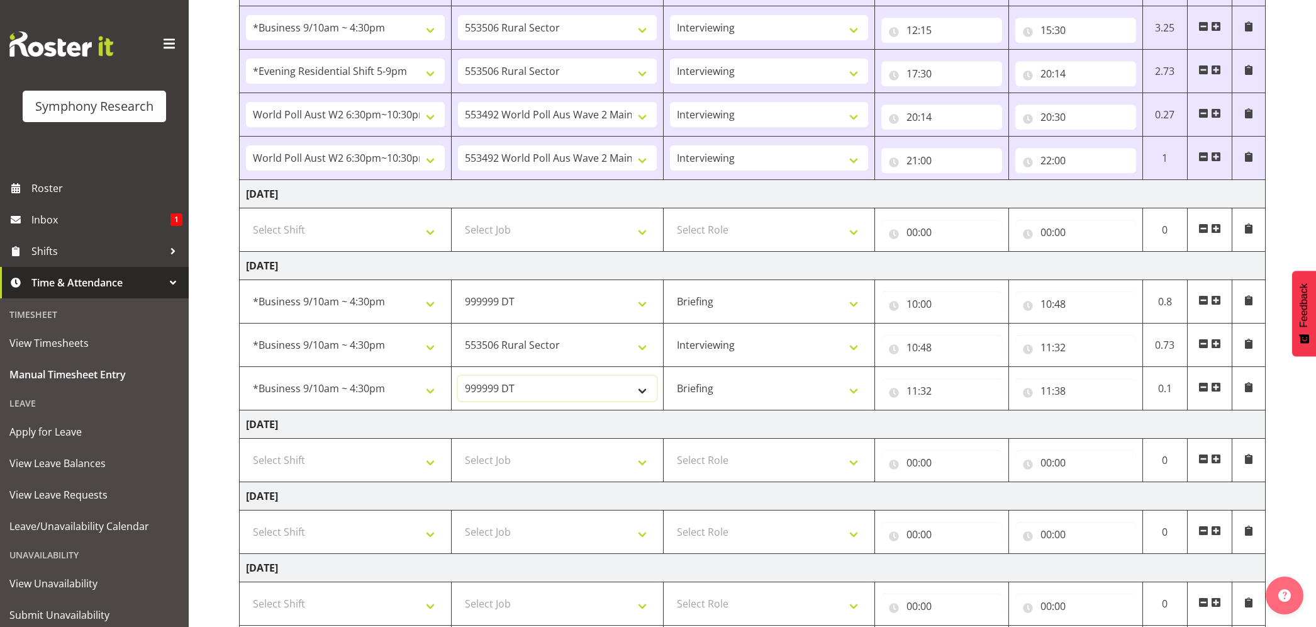
select select "10587"
click at [458, 379] on select "550060 IF Admin 553492 World Poll Aus Wave 2 Main 2025 553493 World Poll NZ Wav…" at bounding box center [557, 388] width 199 height 25
click at [1217, 388] on span at bounding box center [1216, 387] width 10 height 10
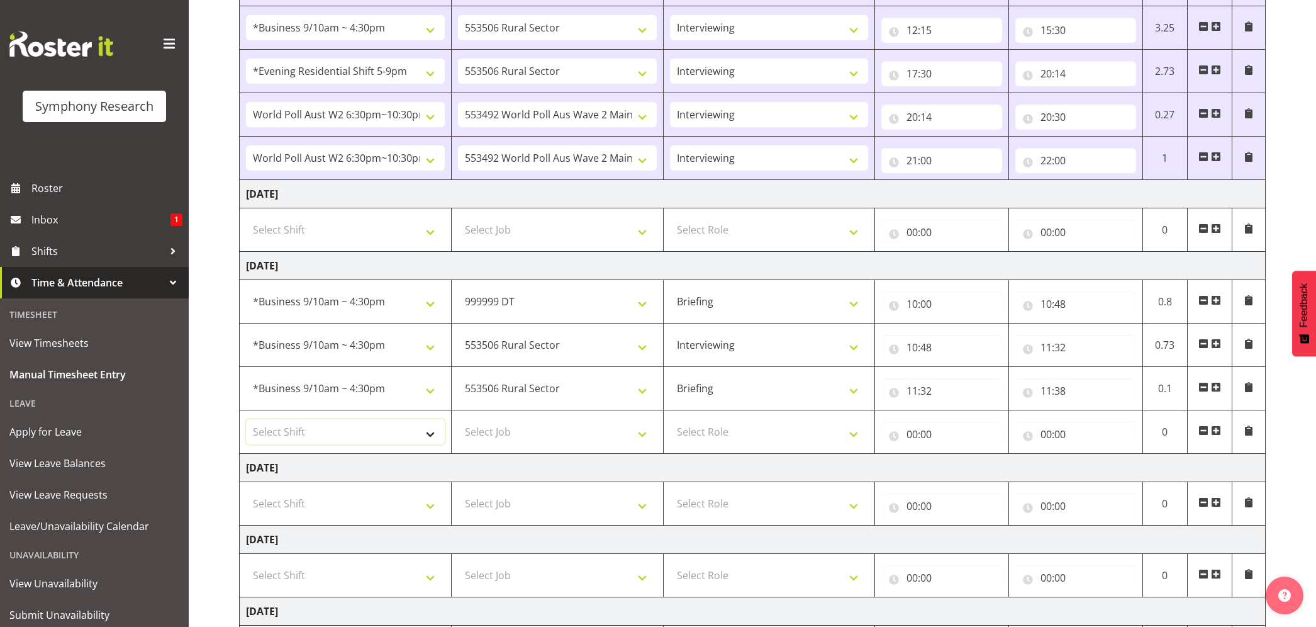
drag, startPoint x: 432, startPoint y: 441, endPoint x: 439, endPoint y: 444, distance: 8.0
click at [432, 441] on select "Select Shift !!Weekend Residential (Roster IT Shift Label) *Business 9/10am ~ 4…" at bounding box center [345, 431] width 199 height 25
select select "26078"
click at [246, 423] on select "Select Shift !!Weekend Residential (Roster IT Shift Label) *Business 9/10am ~ 4…" at bounding box center [345, 431] width 199 height 25
click at [642, 441] on select "Select Job 550060 IF Admin 553492 World Poll Aus Wave 2 Main 2025 553493 World …" at bounding box center [557, 431] width 199 height 25
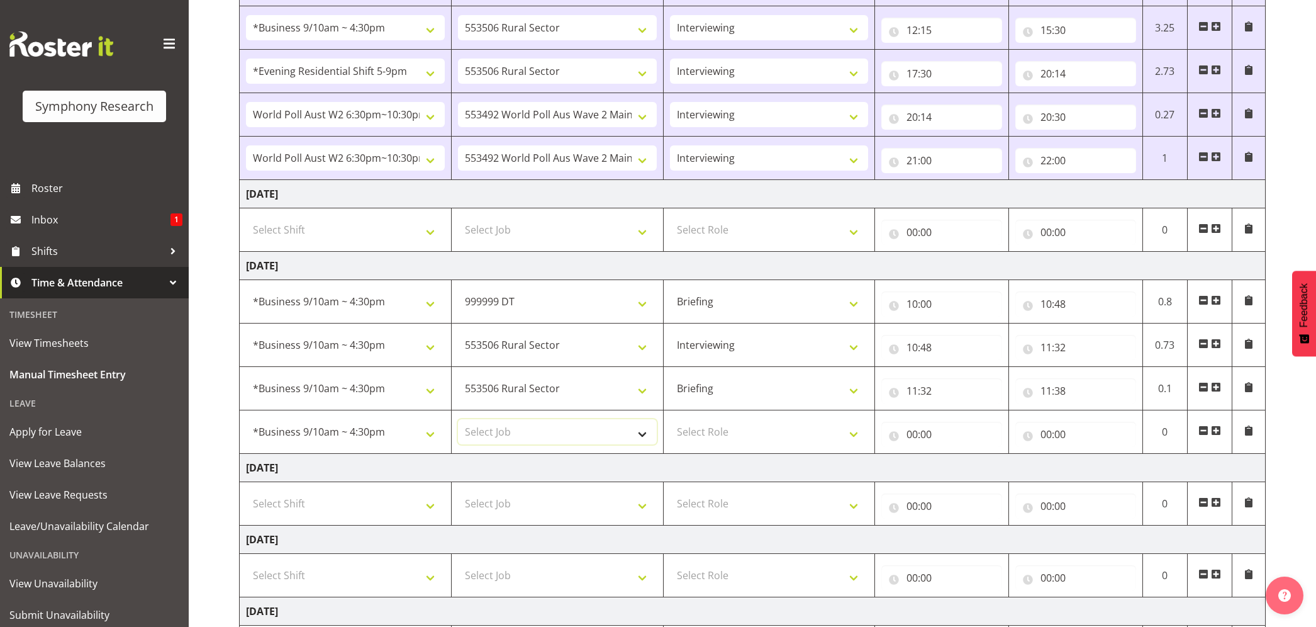
select select "10587"
click at [458, 423] on select "Select Job 550060 IF Admin 553492 World Poll Aus Wave 2 Main 2025 553493 World …" at bounding box center [557, 431] width 199 height 25
click at [862, 437] on select "Select Role Briefing Interviewing" at bounding box center [769, 431] width 199 height 25
select select "47"
click at [670, 423] on select "Select Role Briefing Interviewing" at bounding box center [769, 431] width 199 height 25
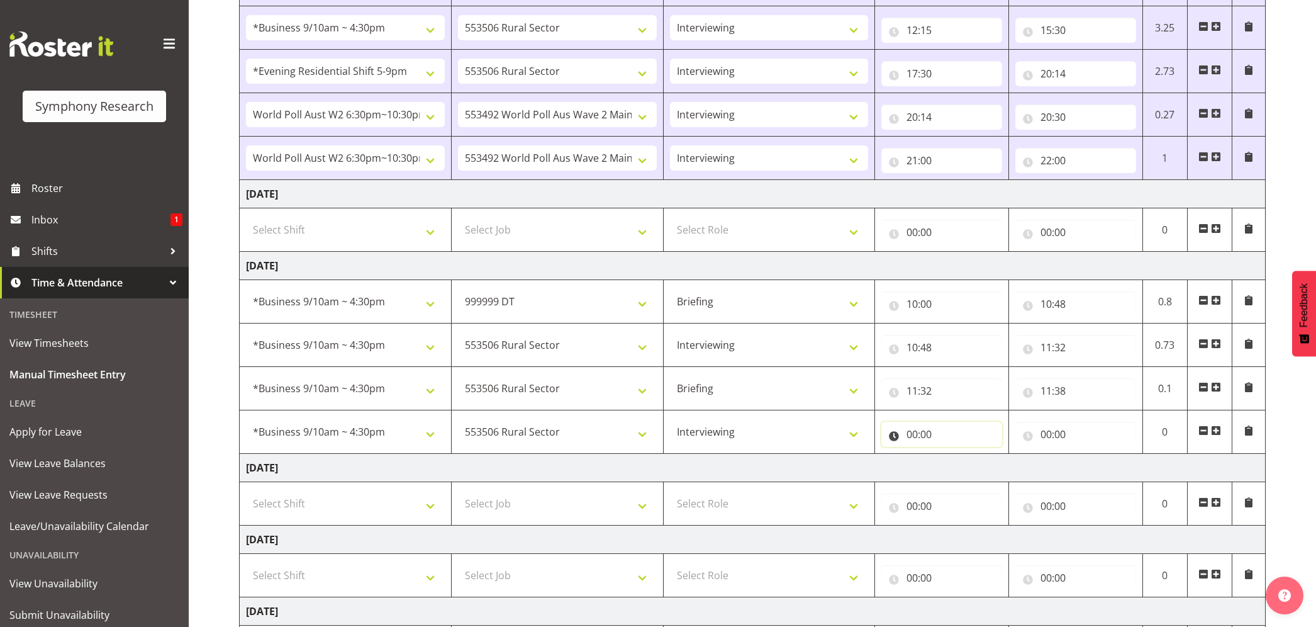
click at [912, 433] on input "00:00" at bounding box center [941, 434] width 121 height 25
click at [964, 457] on div "00 01 02 03 04 05 06 07 08 09 10 11 12 13 14 15 16 17 18 19 20 21 22 23 : 00 01…" at bounding box center [981, 470] width 201 height 42
click at [966, 466] on select "00 01 02 03 04 05 06 07 08 09 10 11 12 13 14 15 16 17 18 19 20 21 22 23" at bounding box center [967, 466] width 28 height 25
select select "11"
click at [953, 458] on select "00 01 02 03 04 05 06 07 08 09 10 11 12 13 14 15 16 17 18 19 20 21 22 23" at bounding box center [967, 466] width 28 height 25
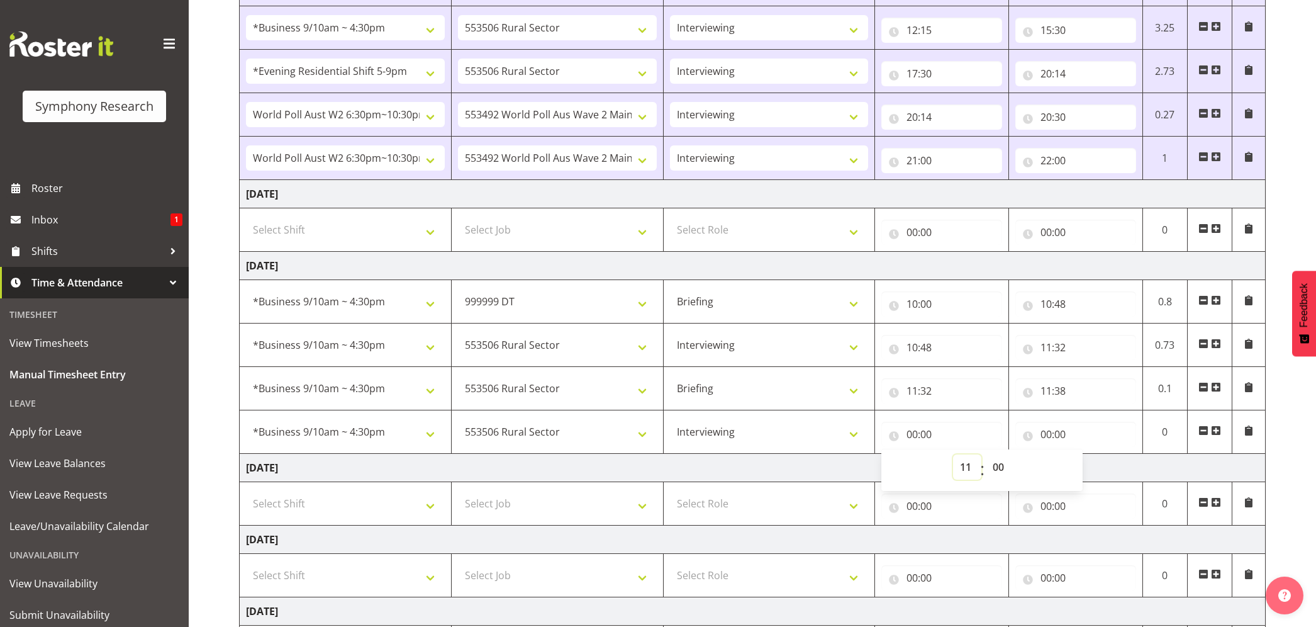
type input "11:00"
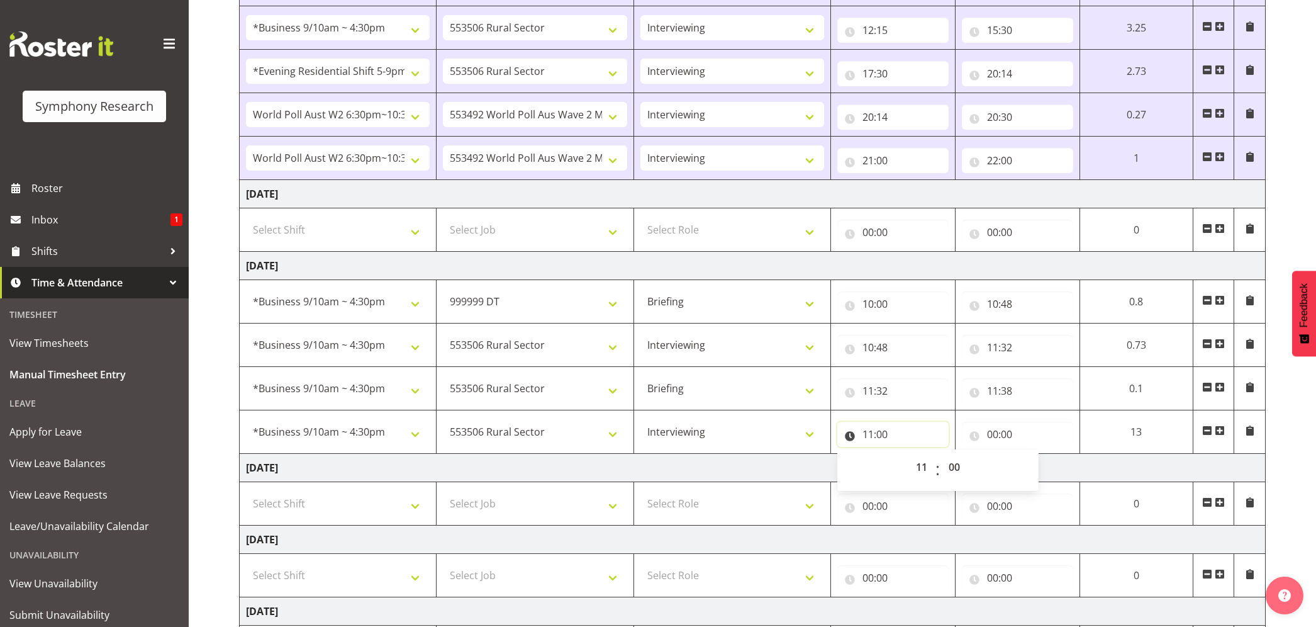
click at [884, 433] on input "11:00" at bounding box center [892, 434] width 111 height 25
click at [954, 469] on select "00 01 02 03 04 05 06 07 08 09 10 11 12 13 14 15 16 17 18 19 20 21 22 23 24 25 2…" at bounding box center [956, 466] width 28 height 25
select select "38"
click at [970, 458] on select "00 01 02 03 04 05 06 07 08 09 10 11 12 13 14 15 16 17 18 19 20 21 22 23 24 25 2…" at bounding box center [956, 466] width 28 height 25
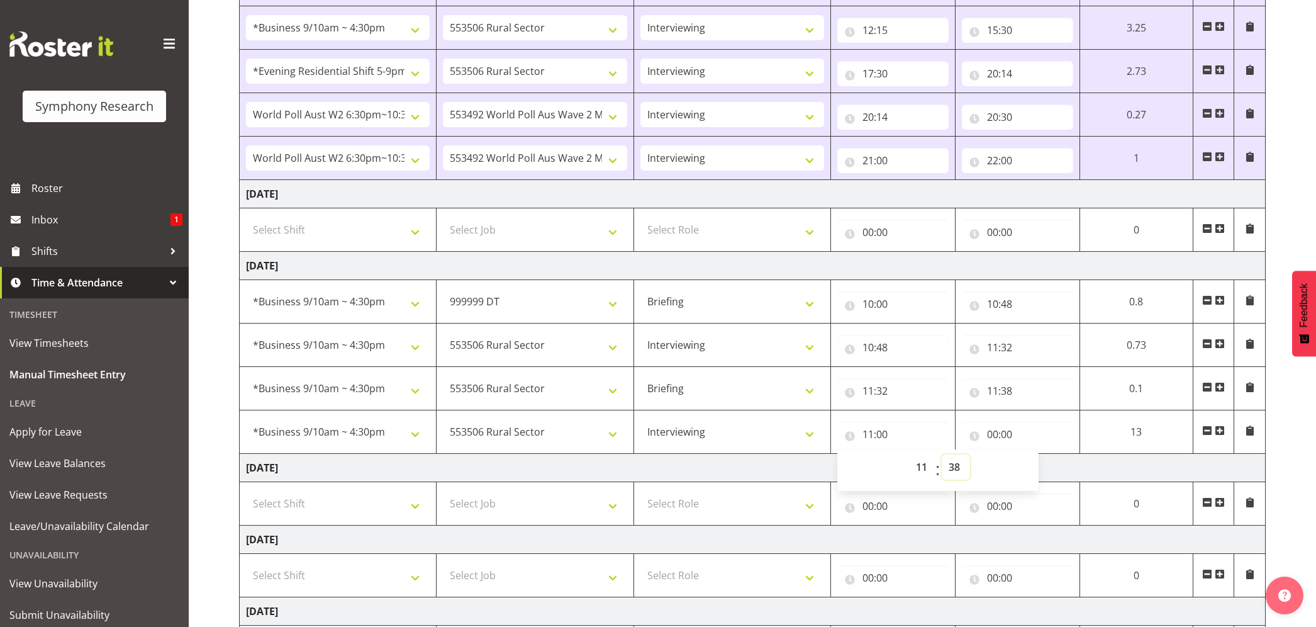
type input "11:38"
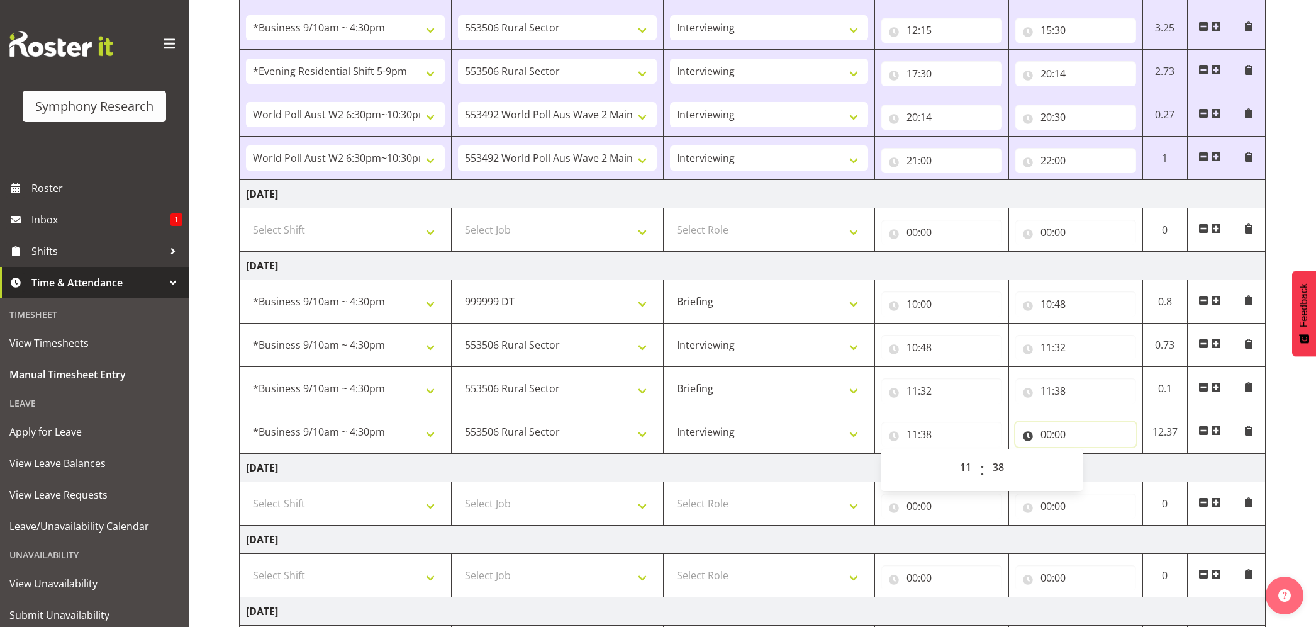
click at [1043, 438] on input "00:00" at bounding box center [1075, 434] width 121 height 25
click at [1097, 468] on select "00 01 02 03 04 05 06 07 08 09 10 11 12 13 14 15 16 17 18 19 20 21 22 23" at bounding box center [1101, 466] width 28 height 25
select select "12"
click at [1087, 458] on select "00 01 02 03 04 05 06 07 08 09 10 11 12 13 14 15 16 17 18 19 20 21 22 23" at bounding box center [1101, 466] width 28 height 25
type input "12:00"
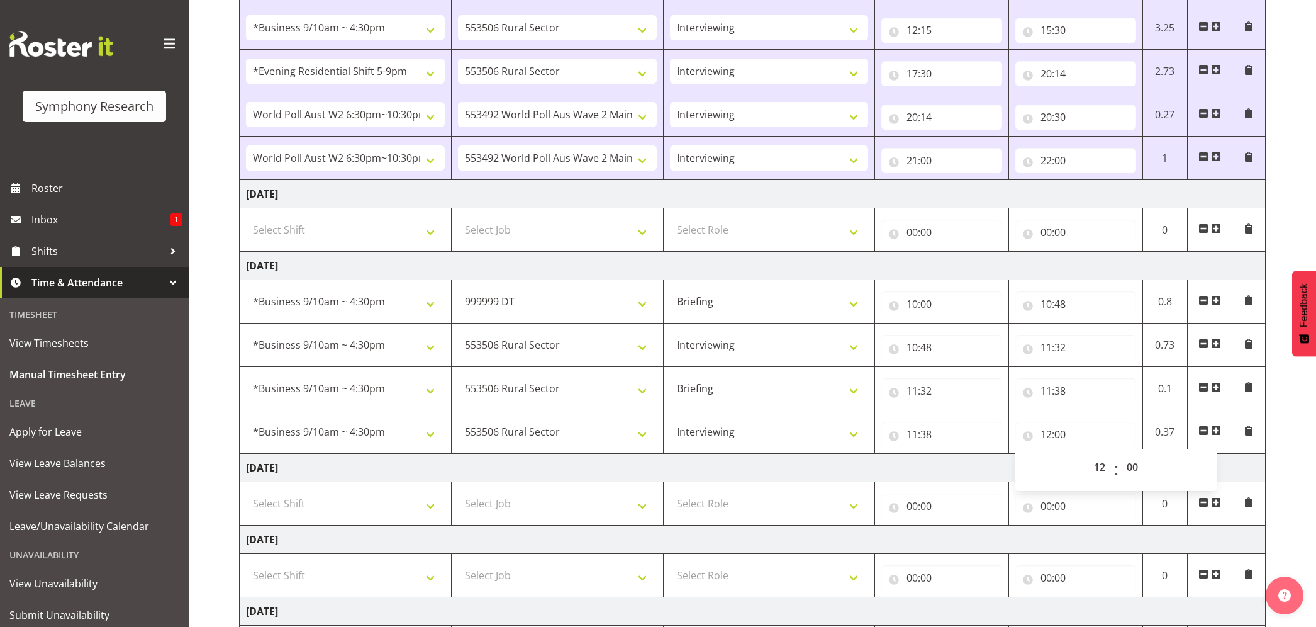
click at [1216, 433] on span at bounding box center [1216, 430] width 10 height 10
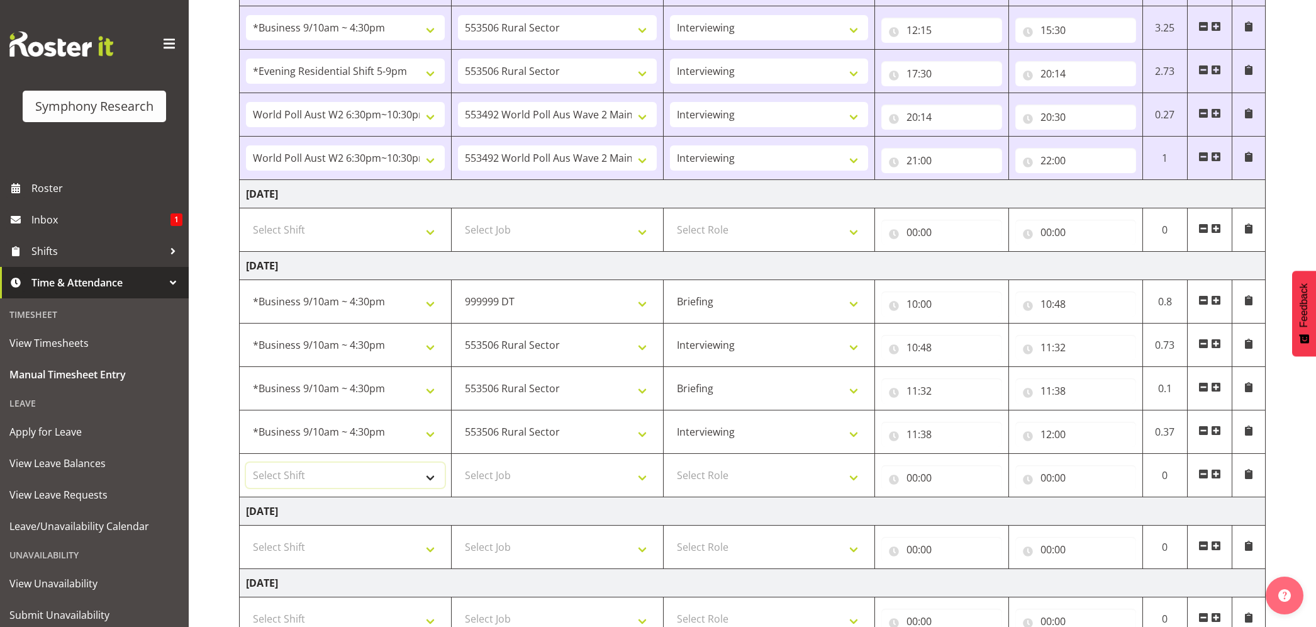
click at [430, 484] on select "Select Shift !!Weekend Residential (Roster IT Shift Label) *Business 9/10am ~ 4…" at bounding box center [345, 474] width 199 height 25
select select "26078"
click at [246, 466] on select "Select Shift !!Weekend Residential (Roster IT Shift Label) *Business 9/10am ~ 4…" at bounding box center [345, 474] width 199 height 25
click at [645, 486] on select "Select Job 550060 IF Admin 553492 World Poll Aus Wave 2 Main 2025 553493 World …" at bounding box center [557, 474] width 199 height 25
select select "10587"
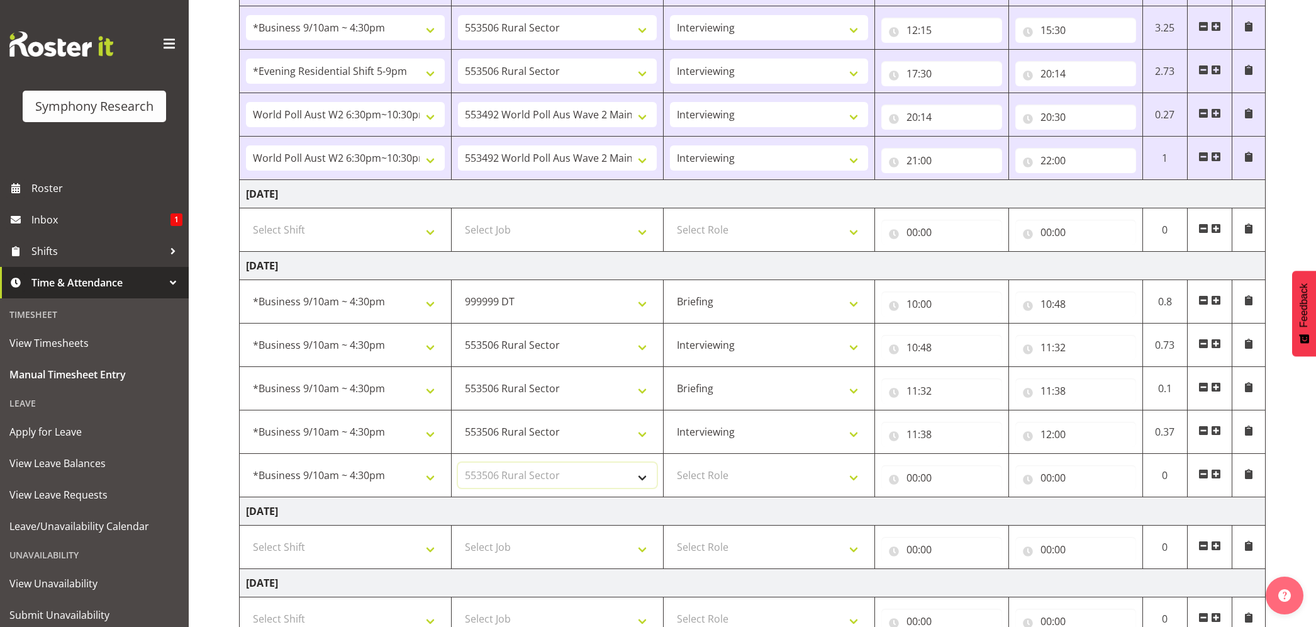
click at [458, 466] on select "Select Job 550060 IF Admin 553492 World Poll Aus Wave 2 Main 2025 553493 World …" at bounding box center [557, 474] width 199 height 25
click at [643, 439] on select "550060 IF Admin 553492 World Poll Aus Wave 2 Main 2025 553493 World Poll NZ Wav…" at bounding box center [557, 431] width 199 height 25
click at [749, 418] on td "Briefing Interviewing" at bounding box center [769, 431] width 212 height 43
click at [646, 399] on select "550060 IF Admin 553492 World Poll Aus Wave 2 Main 2025 553493 World Poll NZ Wav…" at bounding box center [557, 388] width 199 height 25
select select "760"
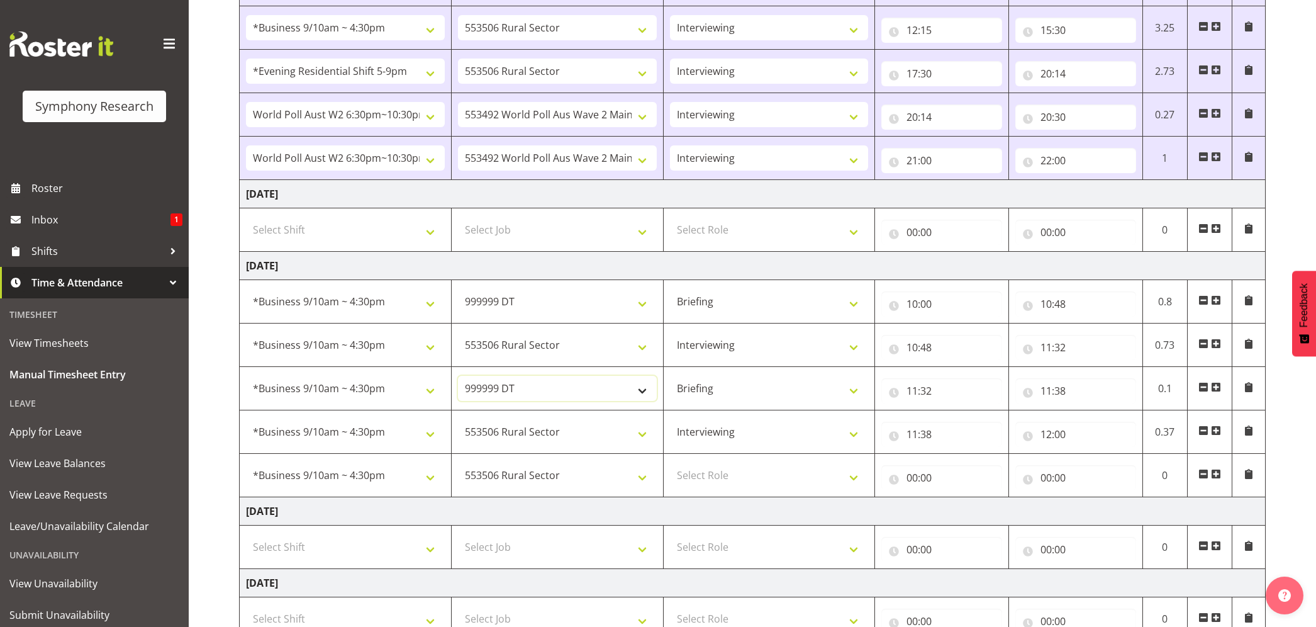
click at [458, 379] on select "550060 IF Admin 553492 World Poll Aus Wave 2 Main 2025 553493 World Poll NZ Wav…" at bounding box center [557, 388] width 199 height 25
click at [849, 396] on select "Briefing Interviewing" at bounding box center [769, 388] width 199 height 25
click at [670, 379] on select "Briefing Interviewing" at bounding box center [769, 388] width 199 height 25
click at [862, 393] on select "Briefing Interviewing" at bounding box center [769, 388] width 199 height 25
select select "297"
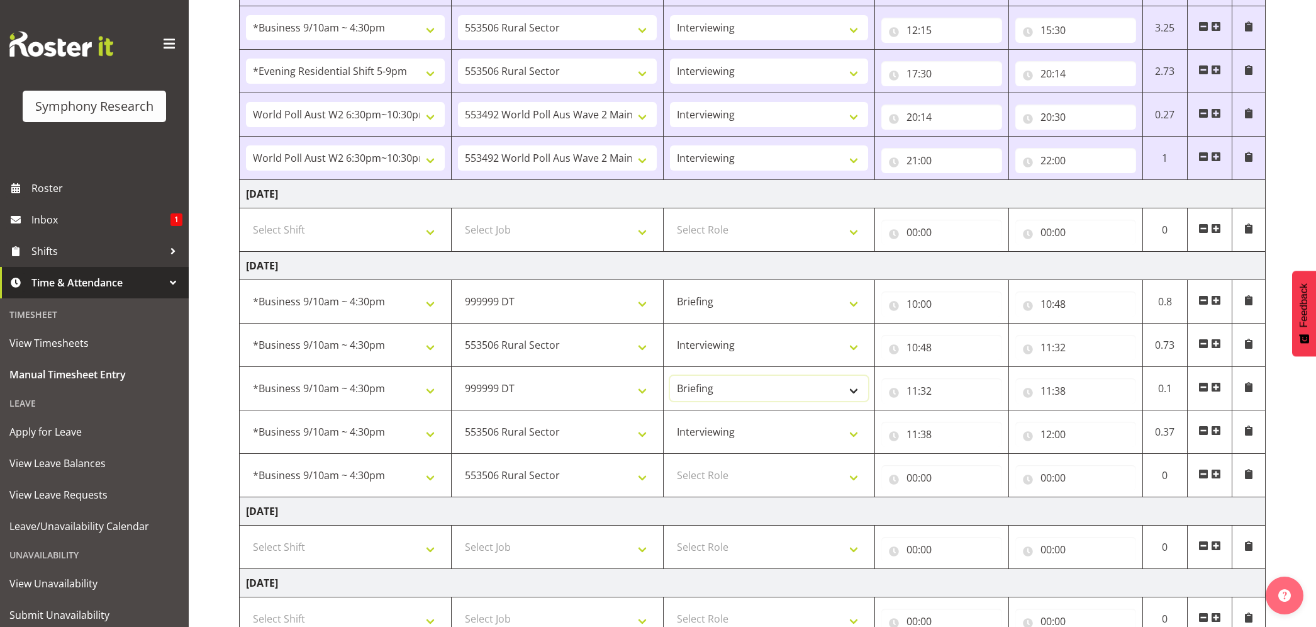
click at [670, 379] on select "Briefing Interviewing" at bounding box center [769, 388] width 199 height 25
click at [853, 488] on select "Select Role Briefing Interviewing" at bounding box center [769, 474] width 199 height 25
select select "47"
click at [670, 466] on select "Select Role Briefing Interviewing" at bounding box center [769, 474] width 199 height 25
click at [914, 483] on input "00:00" at bounding box center [941, 477] width 121 height 25
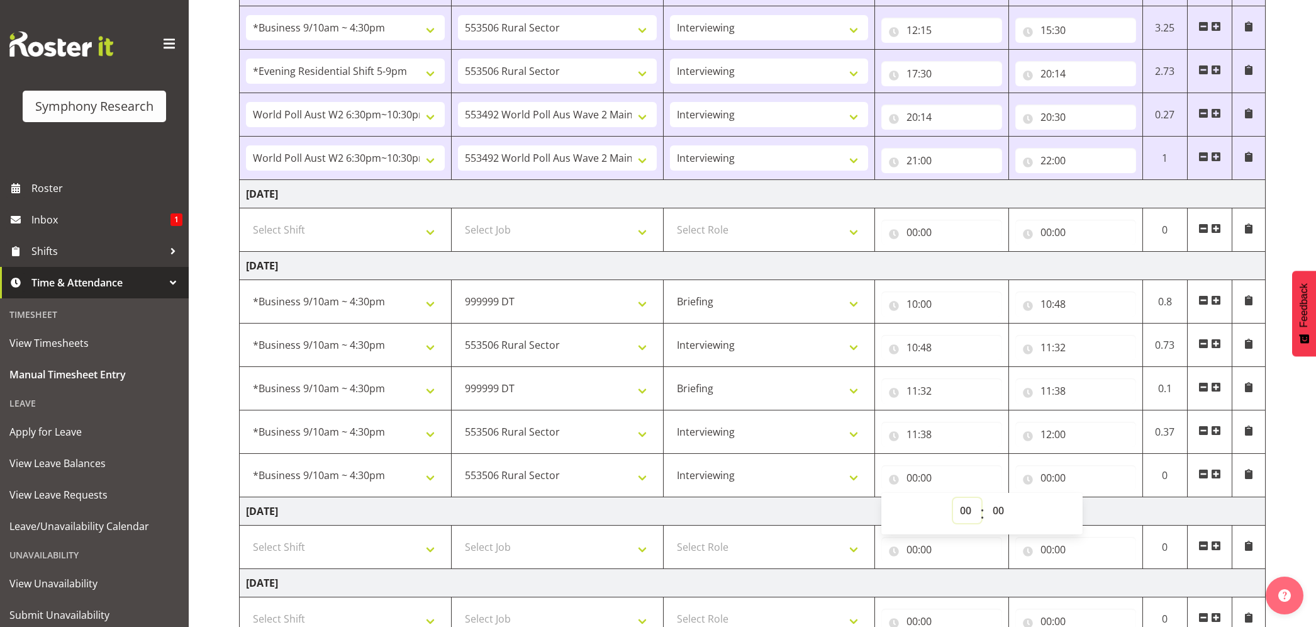
click at [964, 507] on select "00 01 02 03 04 05 06 07 08 09 10 11 12 13 14 15 16 17 18 19 20 21 22 23" at bounding box center [967, 510] width 28 height 25
select select "12"
click at [953, 501] on select "00 01 02 03 04 05 06 07 08 09 10 11 12 13 14 15 16 17 18 19 20 21 22 23" at bounding box center [967, 510] width 28 height 25
type input "12:00"
click at [927, 481] on input "12:00" at bounding box center [941, 477] width 121 height 25
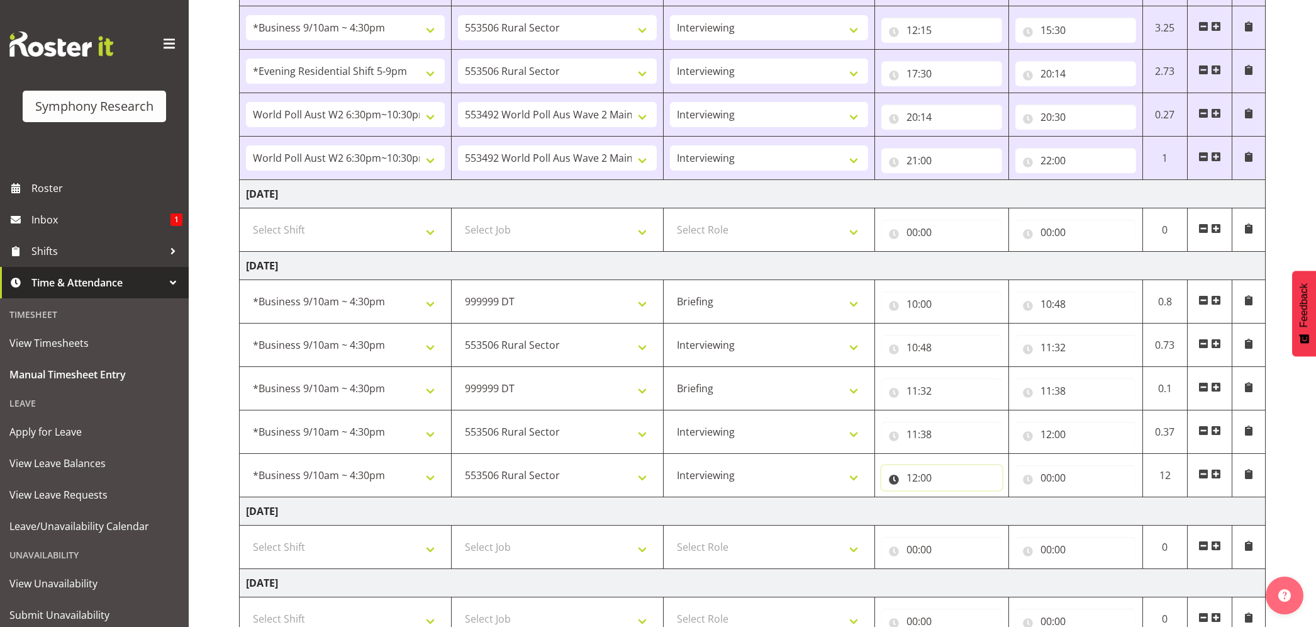
click at [932, 481] on input "12:00" at bounding box center [941, 477] width 121 height 25
click at [1014, 511] on select "00 01 02 03 04 05 06 07 08 09 10 11 12 13 14 15 16 17 18 19 20 21 22 23 24 25 2…" at bounding box center [1000, 510] width 28 height 25
select select "30"
click at [986, 501] on select "00 01 02 03 04 05 06 07 08 09 10 11 12 13 14 15 16 17 18 19 20 21 22 23 24 25 2…" at bounding box center [1000, 510] width 28 height 25
type input "12:30"
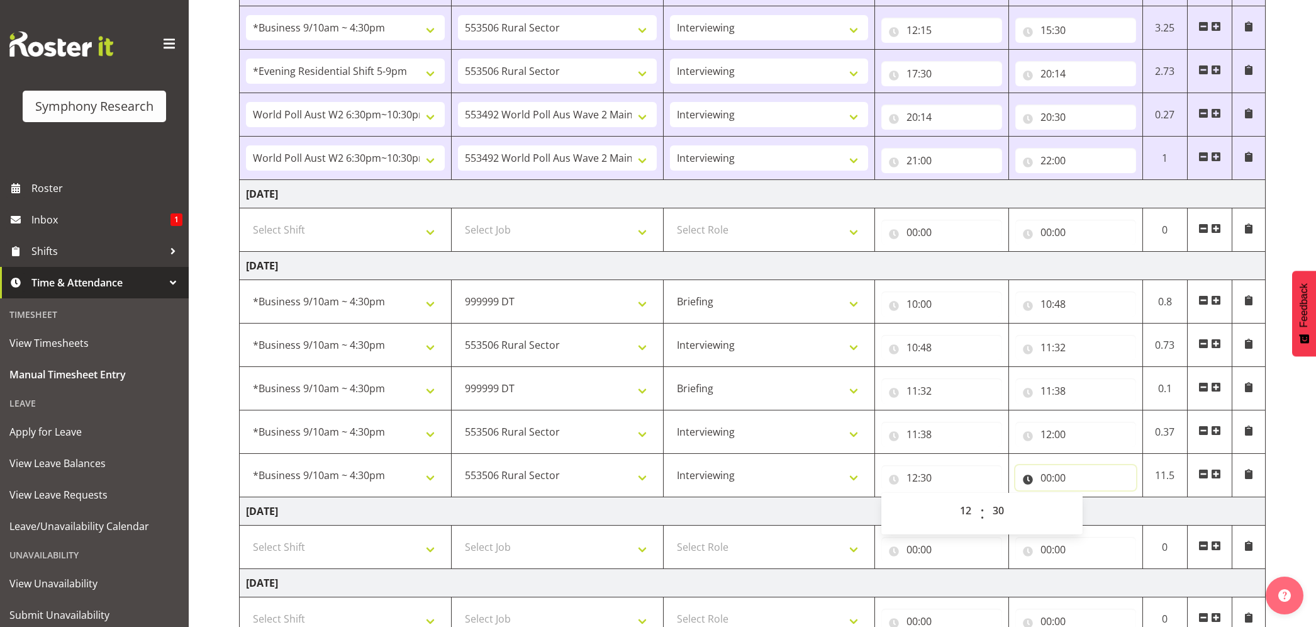
click at [1047, 486] on input "00:00" at bounding box center [1075, 477] width 121 height 25
click at [1110, 513] on select "00 01 02 03 04 05 06 07 08 09 10 11 12 13 14 15 16 17 18 19 20 21 22 23" at bounding box center [1101, 510] width 28 height 25
select select "15"
click at [1087, 501] on select "00 01 02 03 04 05 06 07 08 09 10 11 12 13 14 15 16 17 18 19 20 21 22 23" at bounding box center [1101, 510] width 28 height 25
type input "15:00"
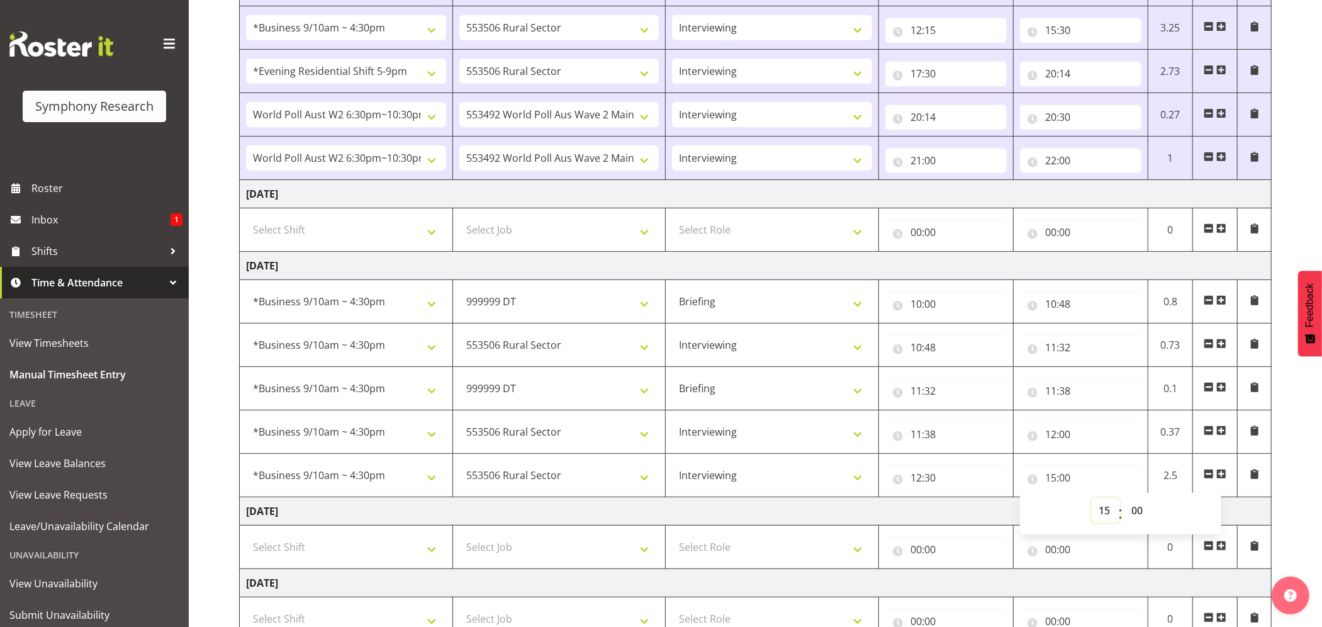
scroll to position [511, 0]
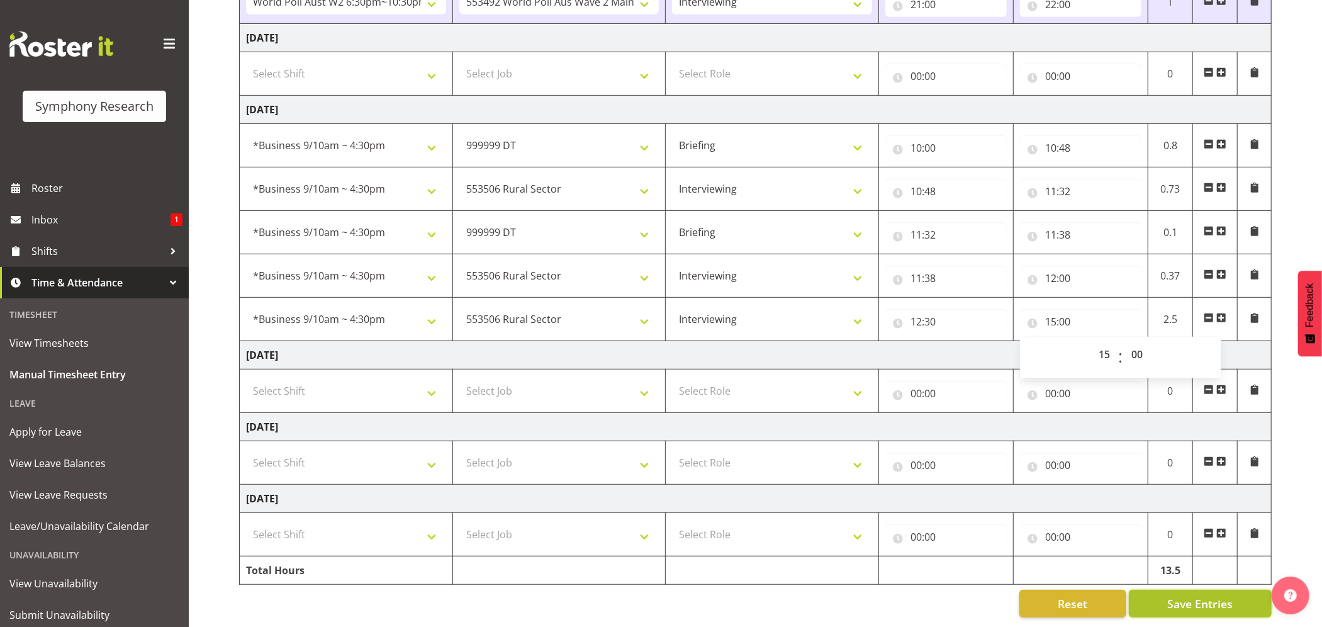
click at [1173, 595] on span "Save Entries" at bounding box center [1199, 603] width 65 height 16
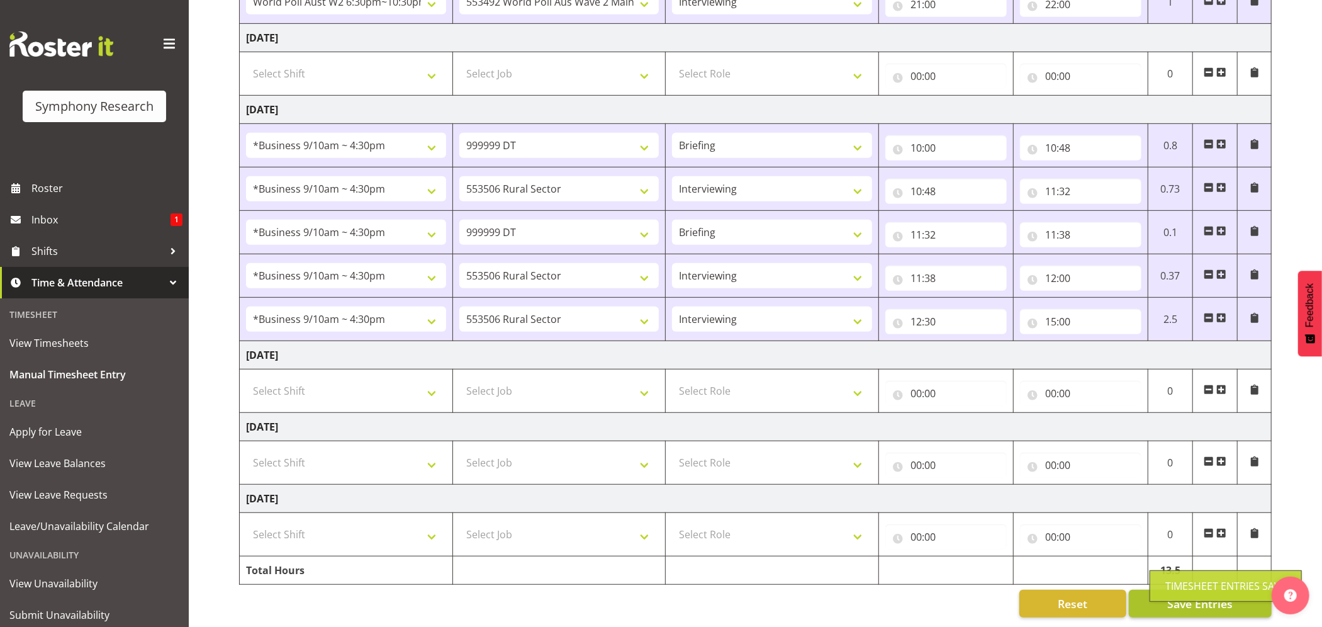
click at [1182, 587] on div "Timesheet Entries Save" at bounding box center [1225, 585] width 121 height 15
click at [1063, 309] on input "15:00" at bounding box center [1080, 321] width 121 height 25
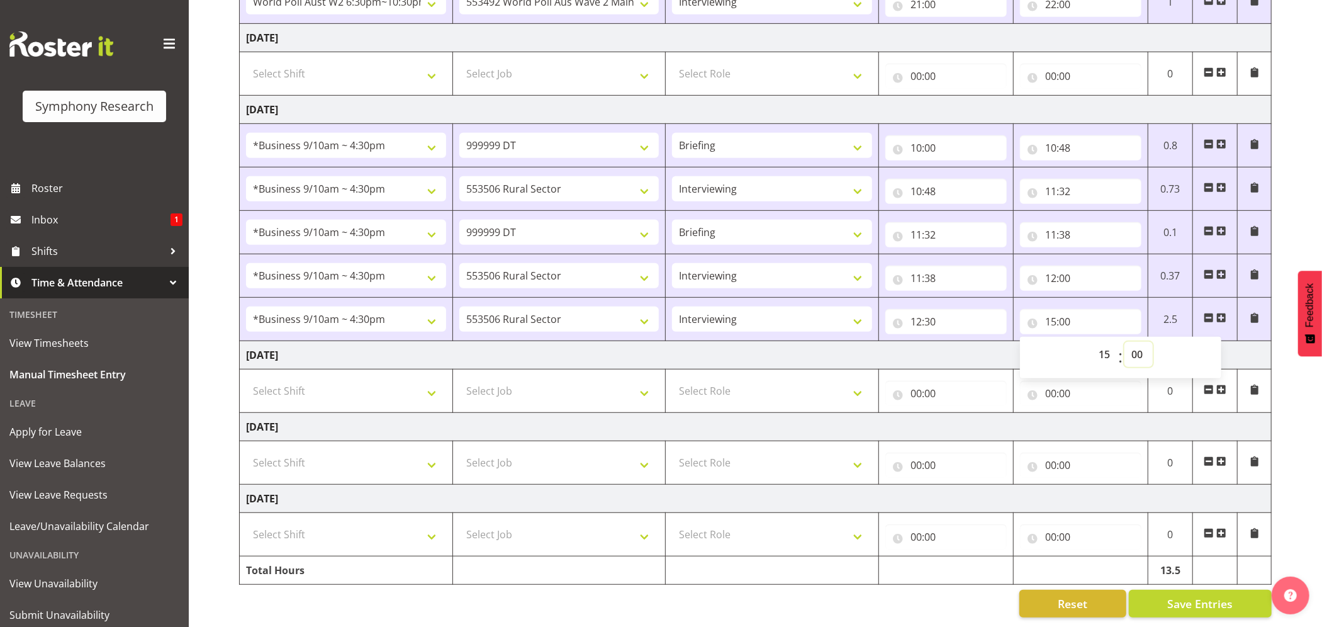
click at [1129, 342] on select "00 01 02 03 04 05 06 07 08 09 10 11 12 13 14 15 16 17 18 19 20 21 22 23 24 25 2…" at bounding box center [1138, 354] width 28 height 25
select select "30"
click at [1124, 342] on select "00 01 02 03 04 05 06 07 08 09 10 11 12 13 14 15 16 17 18 19 20 21 22 23 24 25 2…" at bounding box center [1138, 354] width 28 height 25
type input "15:30"
click at [1181, 595] on span "Save Entries" at bounding box center [1199, 603] width 65 height 16
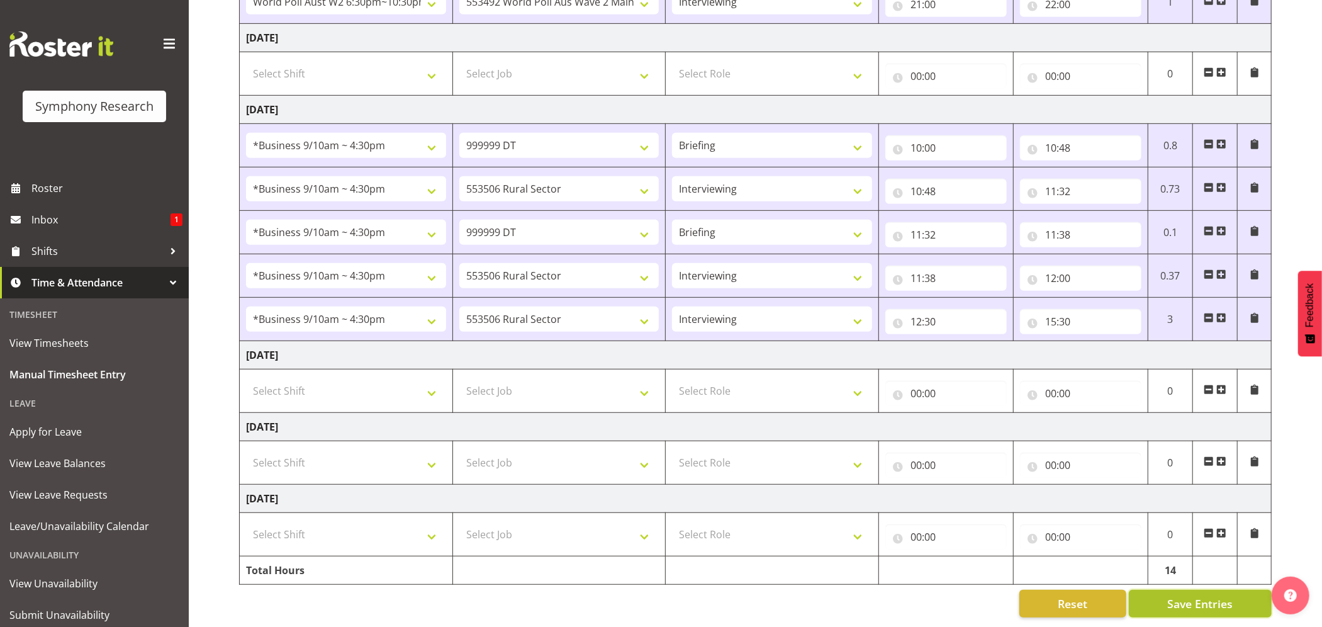
click at [1173, 595] on span "Save Entries" at bounding box center [1199, 603] width 65 height 16
click at [1196, 595] on span "Save Entries" at bounding box center [1199, 603] width 65 height 16
click at [1191, 595] on span "Save Entries" at bounding box center [1199, 603] width 65 height 16
click at [1192, 585] on div "Timesheet Entries Save" at bounding box center [1225, 585] width 121 height 15
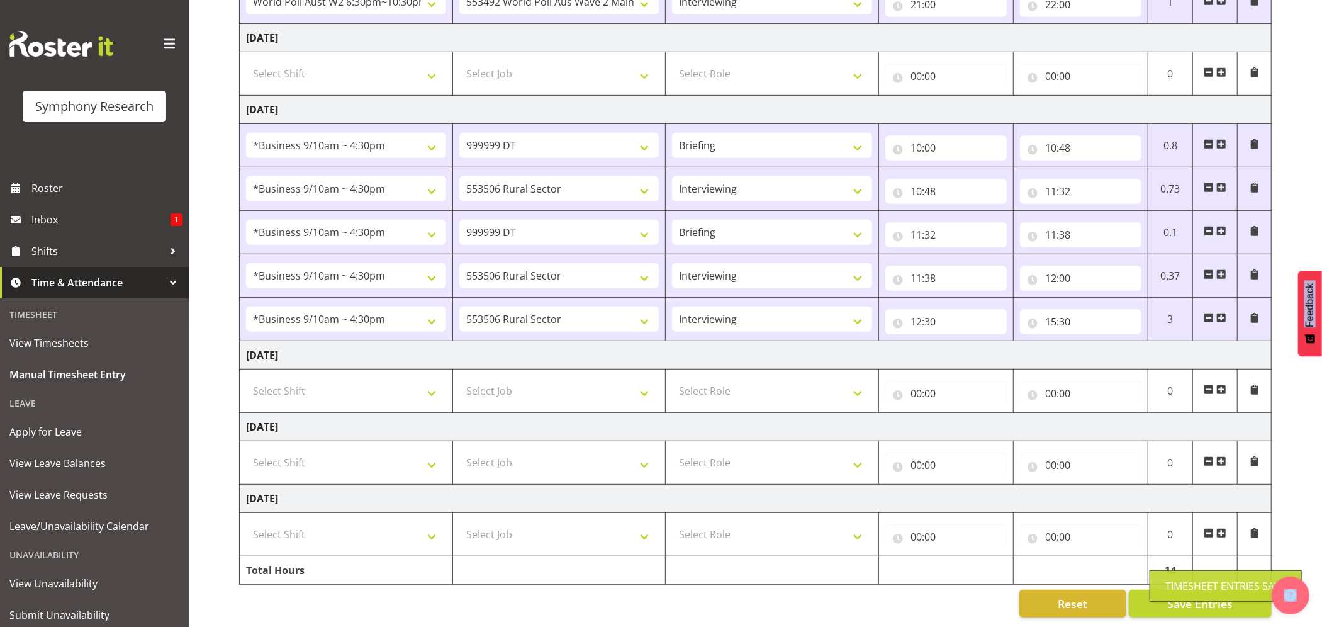
click at [1192, 583] on div "Timesheet Entries Save" at bounding box center [1225, 585] width 121 height 15
click at [1191, 595] on span "Save Entries" at bounding box center [1199, 603] width 65 height 16
drag, startPoint x: 1182, startPoint y: 590, endPoint x: 527, endPoint y: 340, distance: 701.2
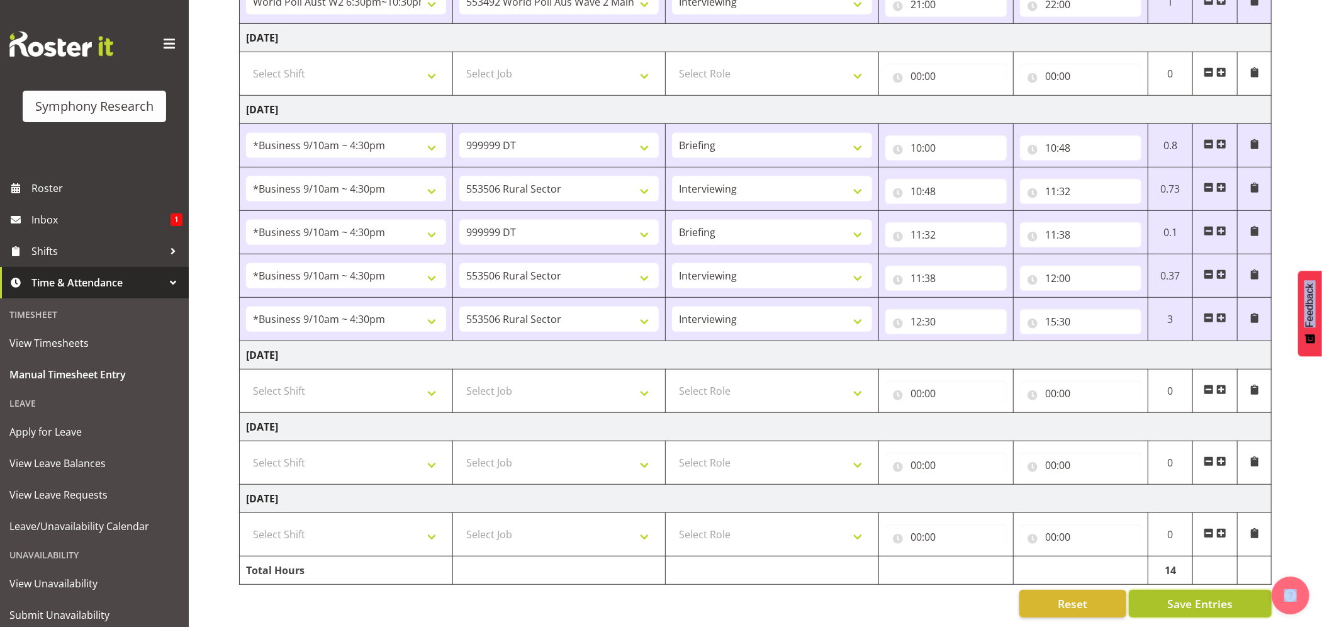
click at [1182, 595] on span "Save Entries" at bounding box center [1199, 603] width 65 height 16
drag, startPoint x: 1187, startPoint y: 580, endPoint x: 1030, endPoint y: 532, distance: 163.8
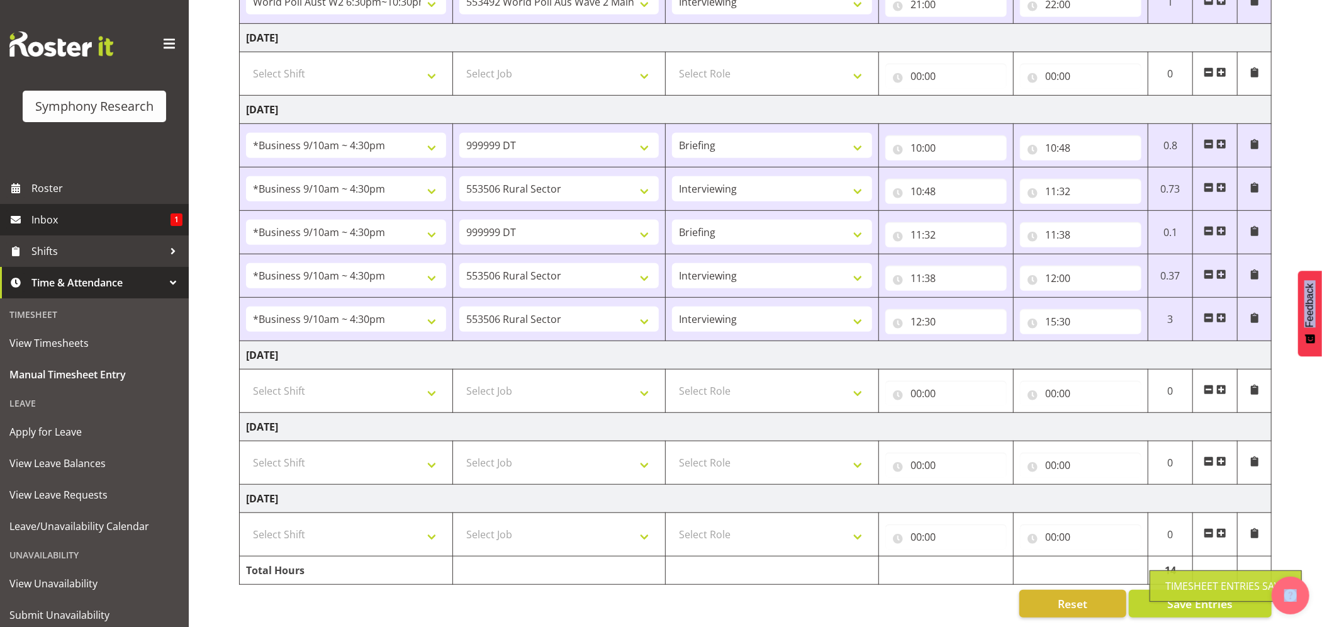
click at [47, 210] on span "Inbox" at bounding box center [100, 219] width 139 height 19
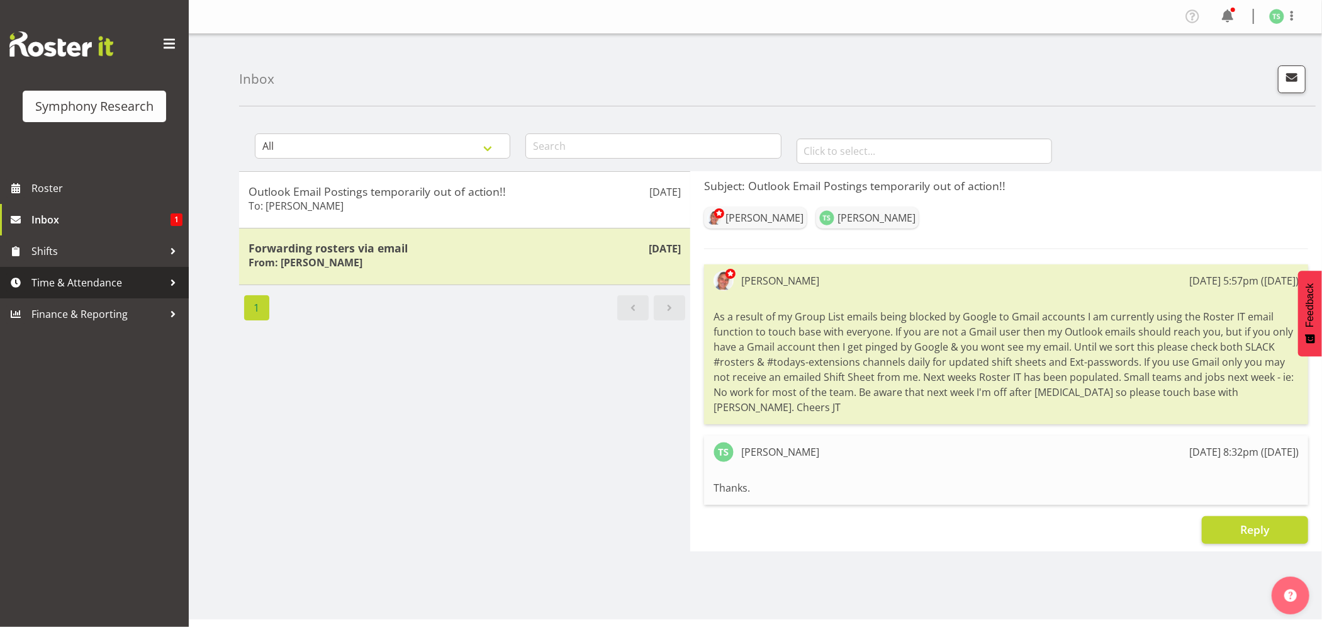
click at [36, 285] on span "Time & Attendance" at bounding box center [97, 282] width 132 height 19
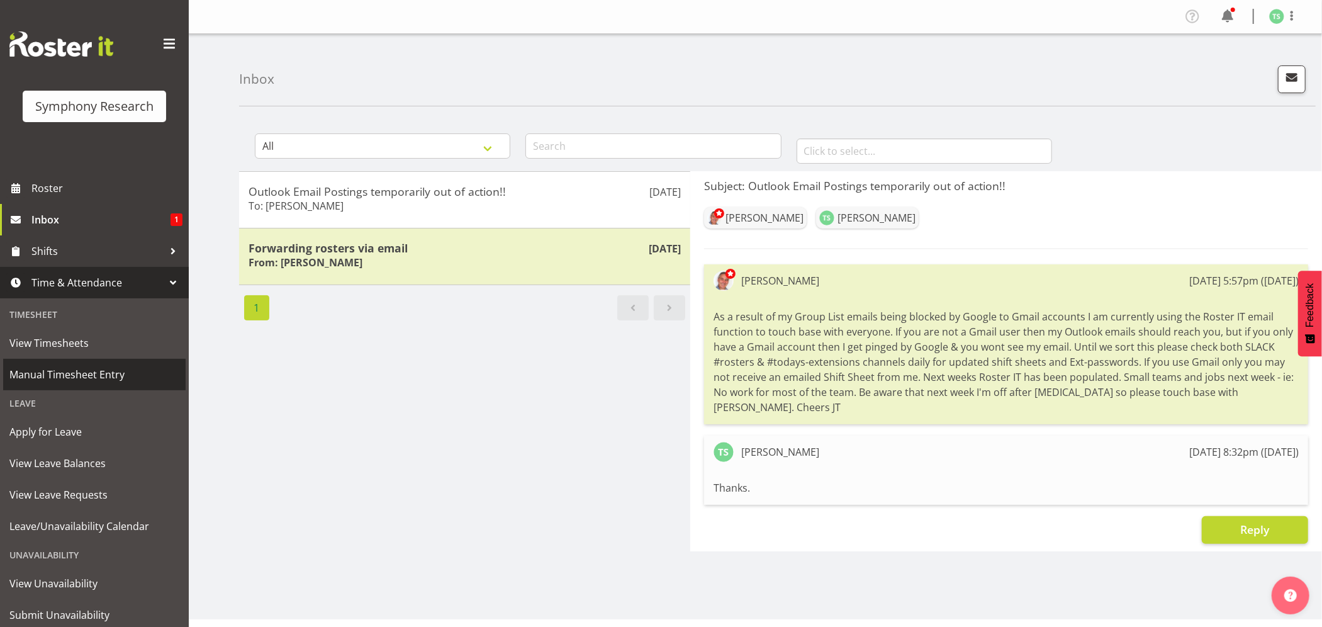
click at [43, 366] on span "Manual Timesheet Entry" at bounding box center [94, 374] width 170 height 19
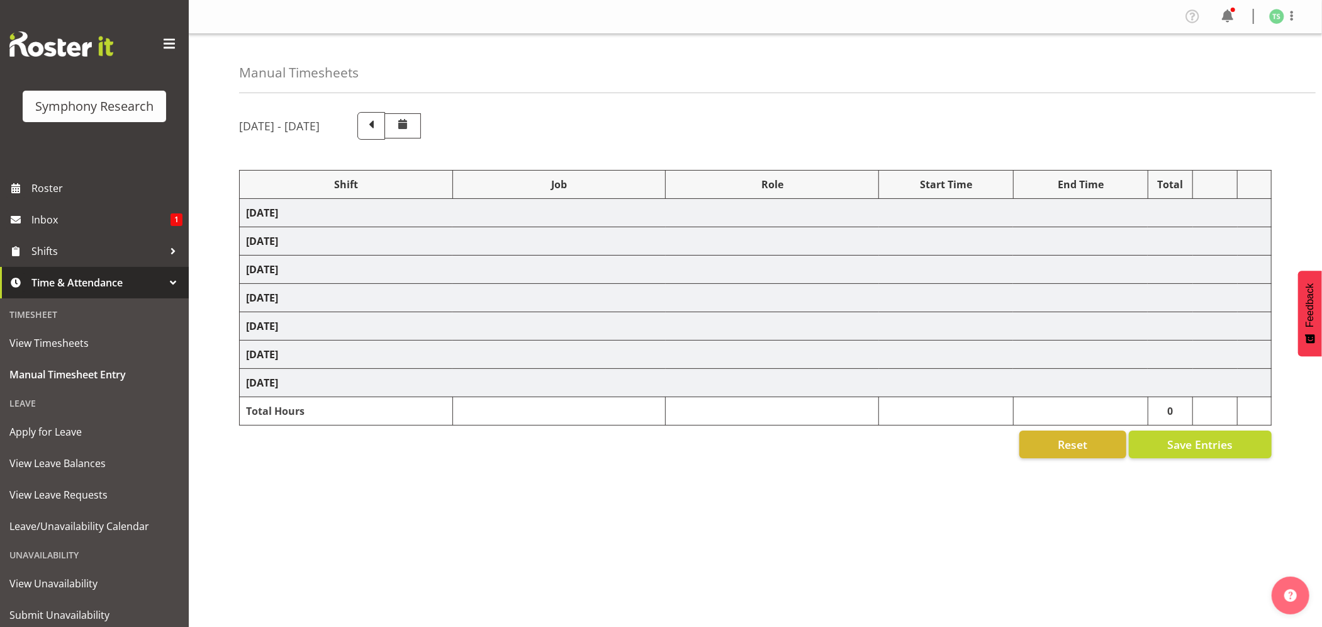
select select "26078"
select select "10587"
select select "47"
select select "26078"
select select "10587"
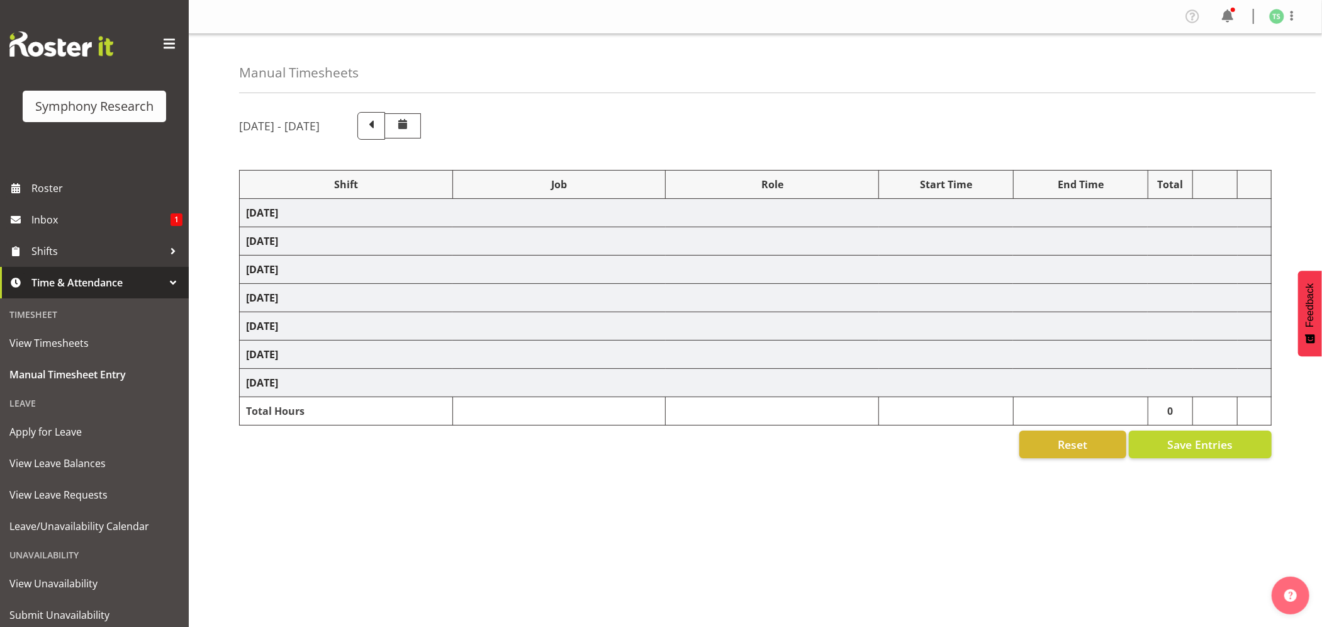
select select "47"
select select "48116"
select select "10587"
select select "47"
select select "56692"
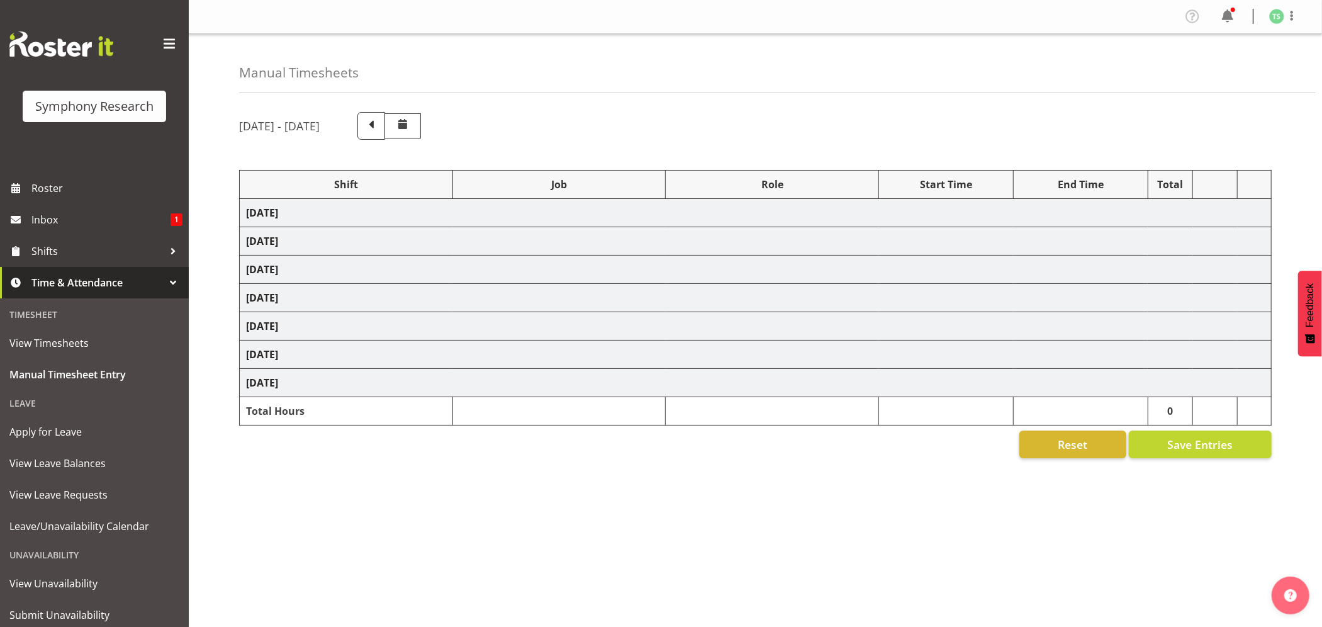
select select "10499"
select select "47"
select select "56692"
select select "10499"
select select "47"
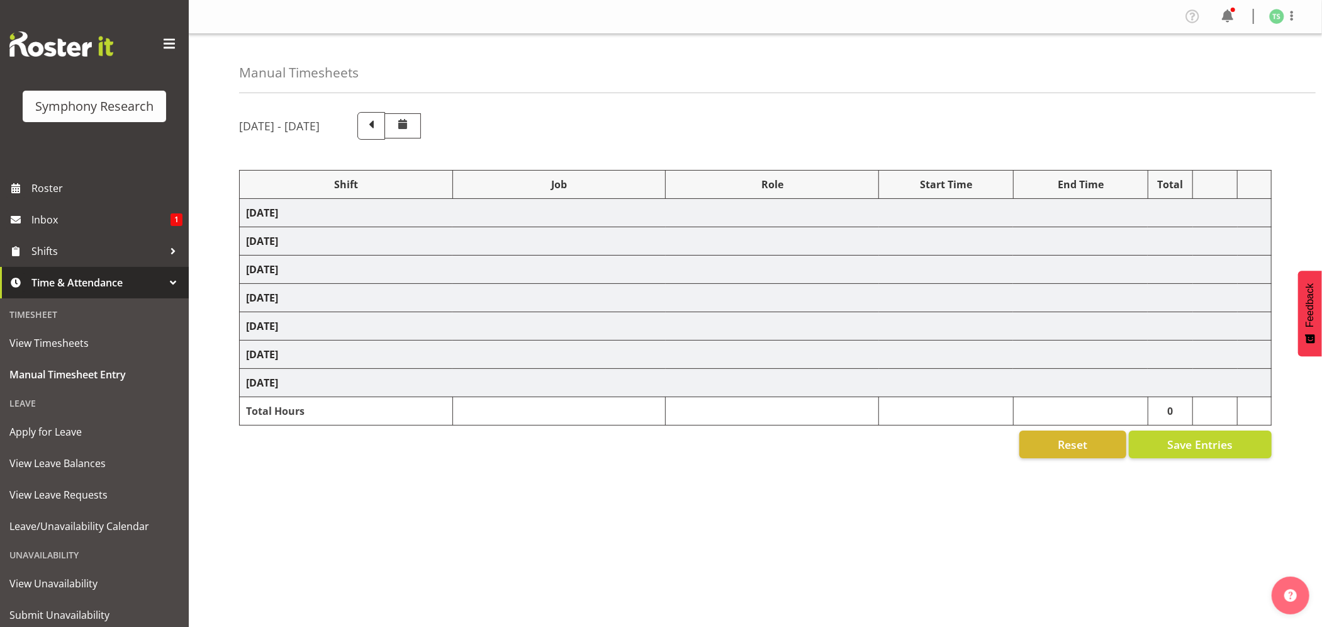
select select "26078"
select select "760"
select select "26078"
select select "10587"
select select "47"
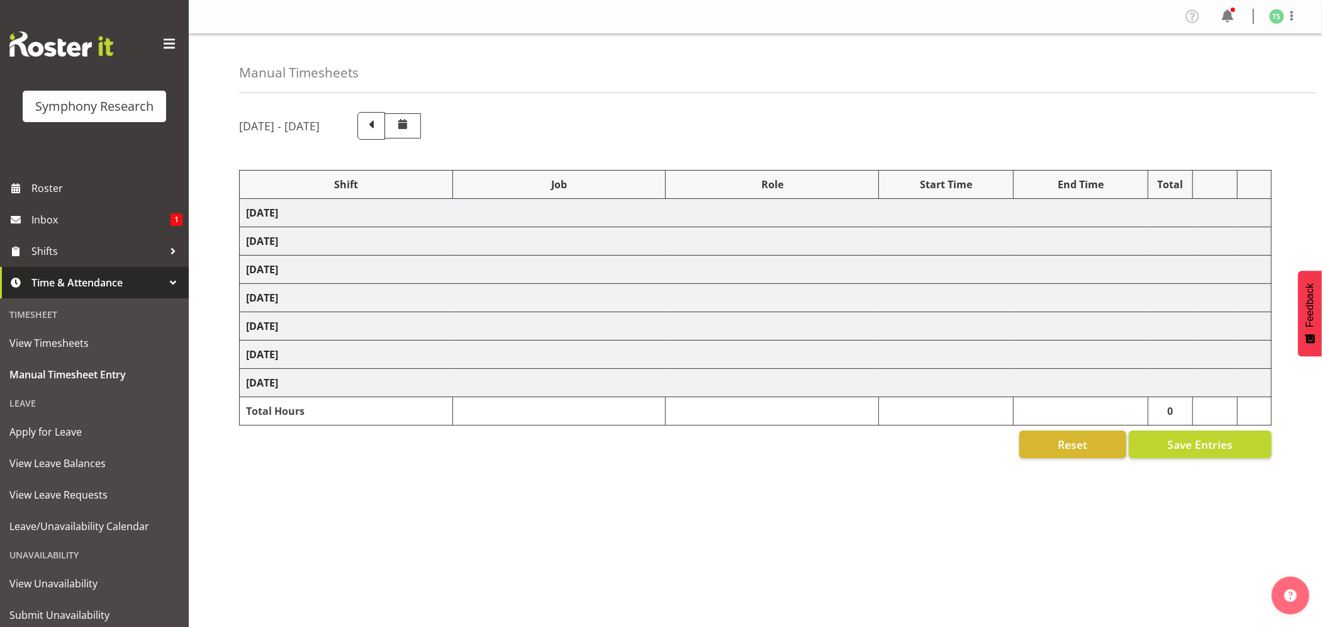
select select "26078"
select select "760"
select select "26078"
select select "10587"
select select "47"
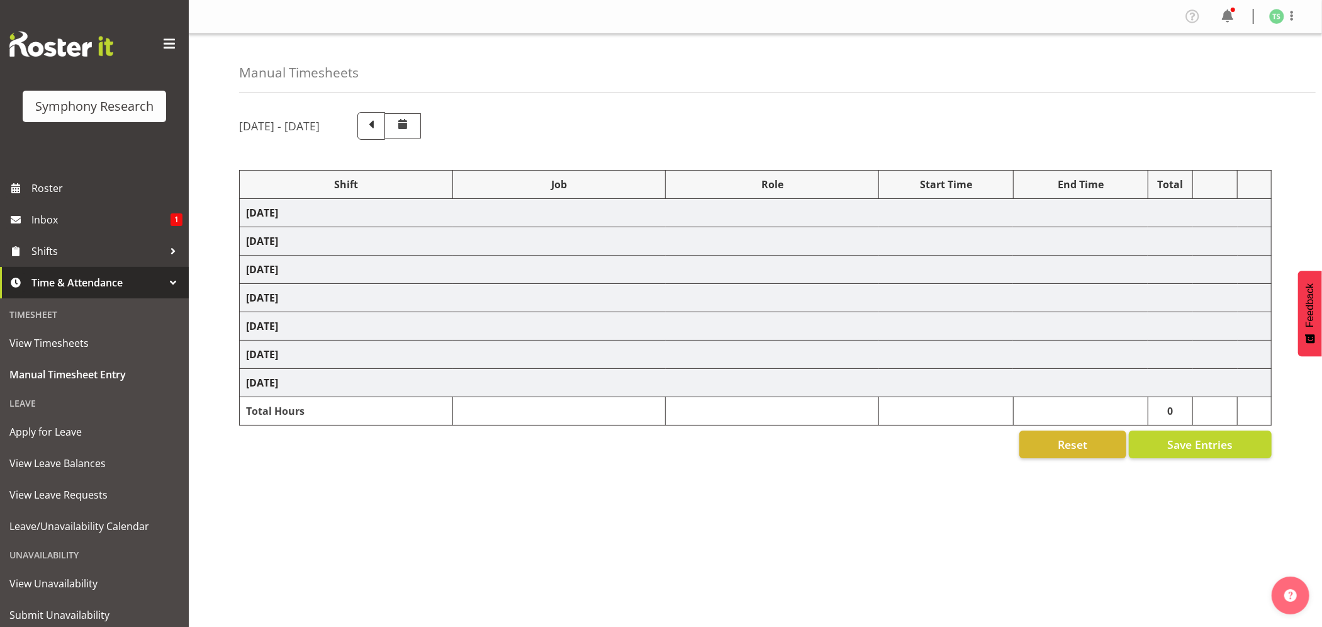
select select "26078"
select select "10587"
select select "47"
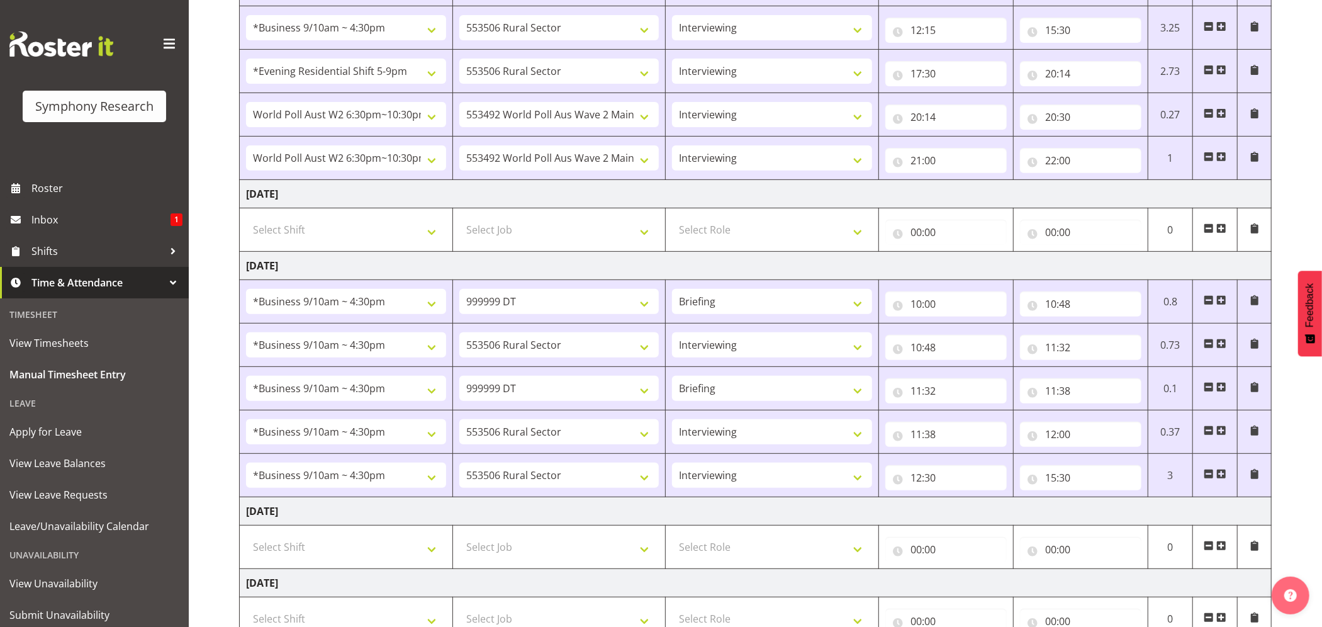
scroll to position [511, 0]
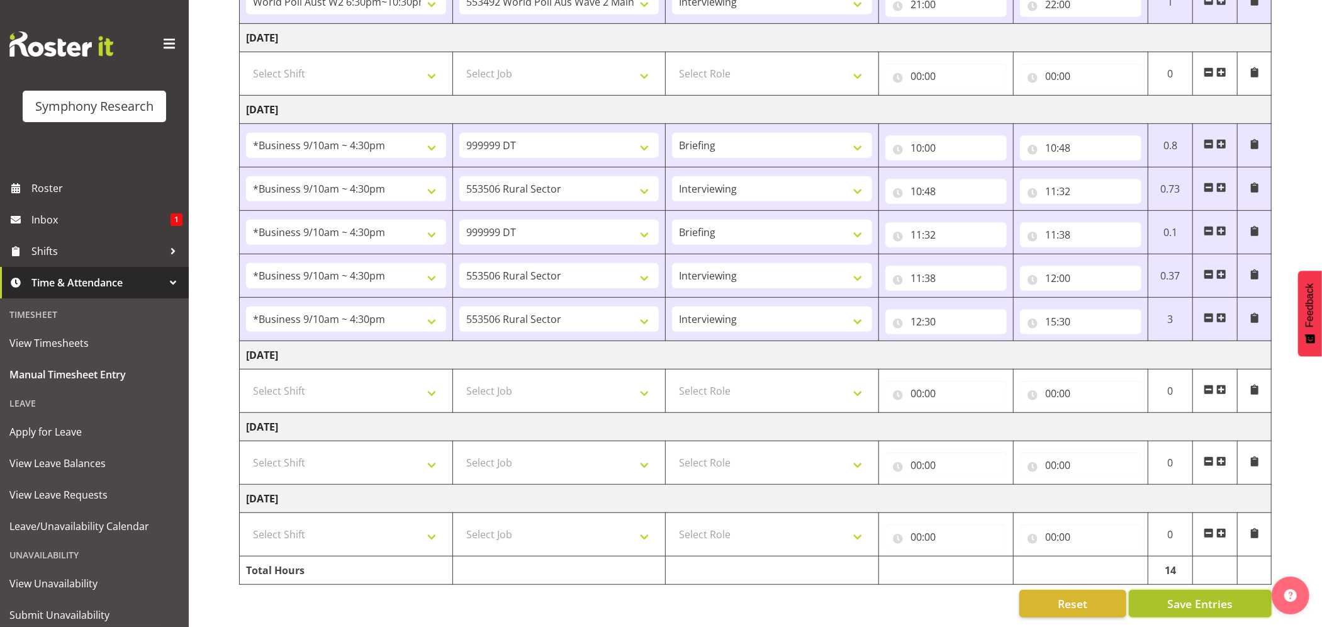
click at [1160, 590] on button "Save Entries" at bounding box center [1200, 604] width 143 height 28
click at [1160, 584] on div "Timesheet Entries Save" at bounding box center [1225, 585] width 152 height 31
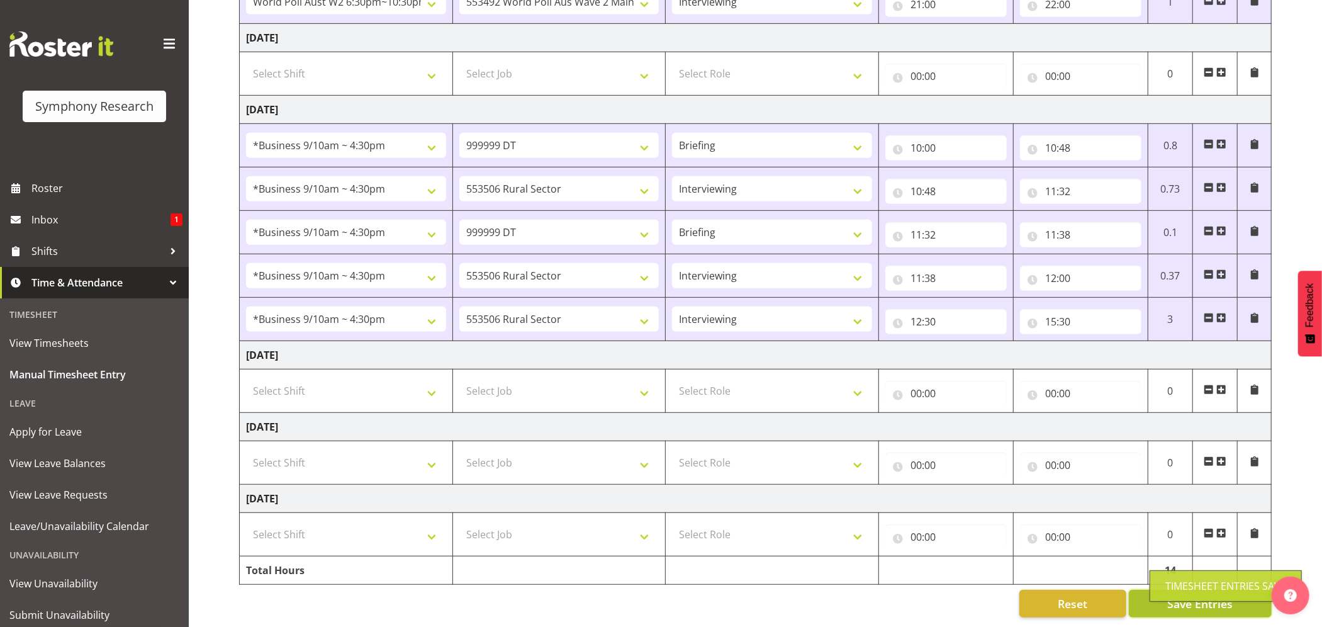
click at [1161, 590] on button "Save Entries" at bounding box center [1200, 604] width 143 height 28
click at [1201, 578] on div "Timesheet Entries Save" at bounding box center [1225, 585] width 121 height 15
click at [53, 245] on span "Shifts" at bounding box center [97, 251] width 132 height 19
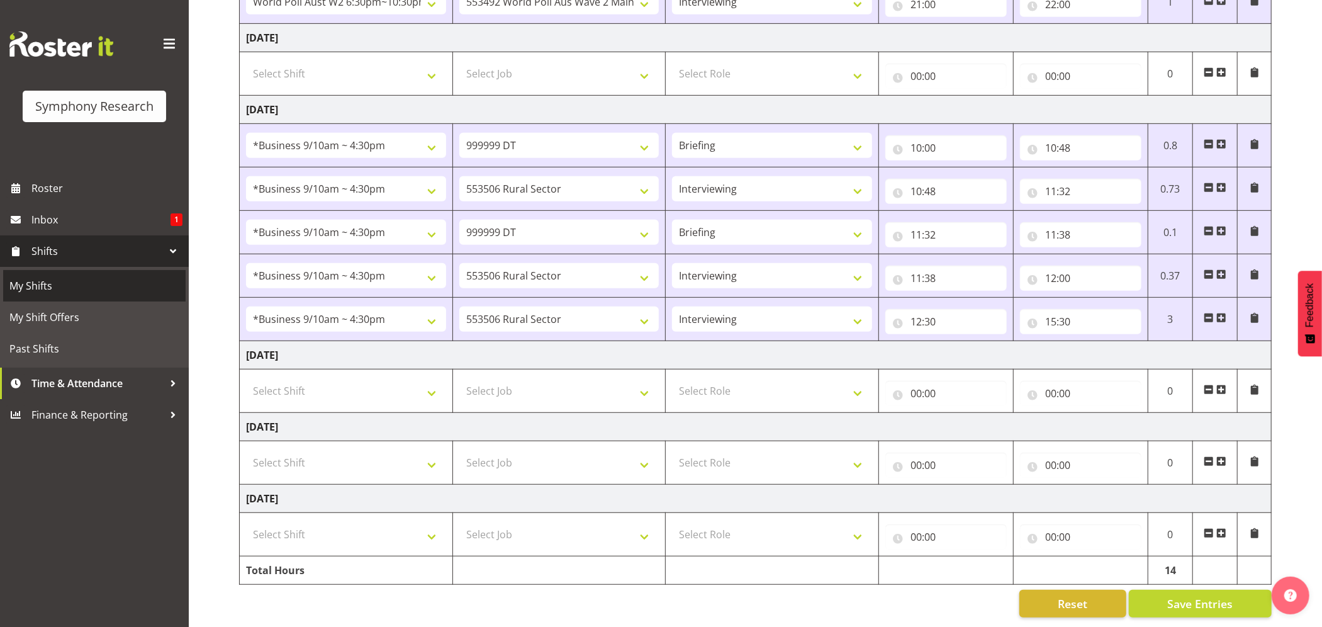
click at [44, 288] on span "My Shifts" at bounding box center [94, 285] width 170 height 19
